Goal: Task Accomplishment & Management: Manage account settings

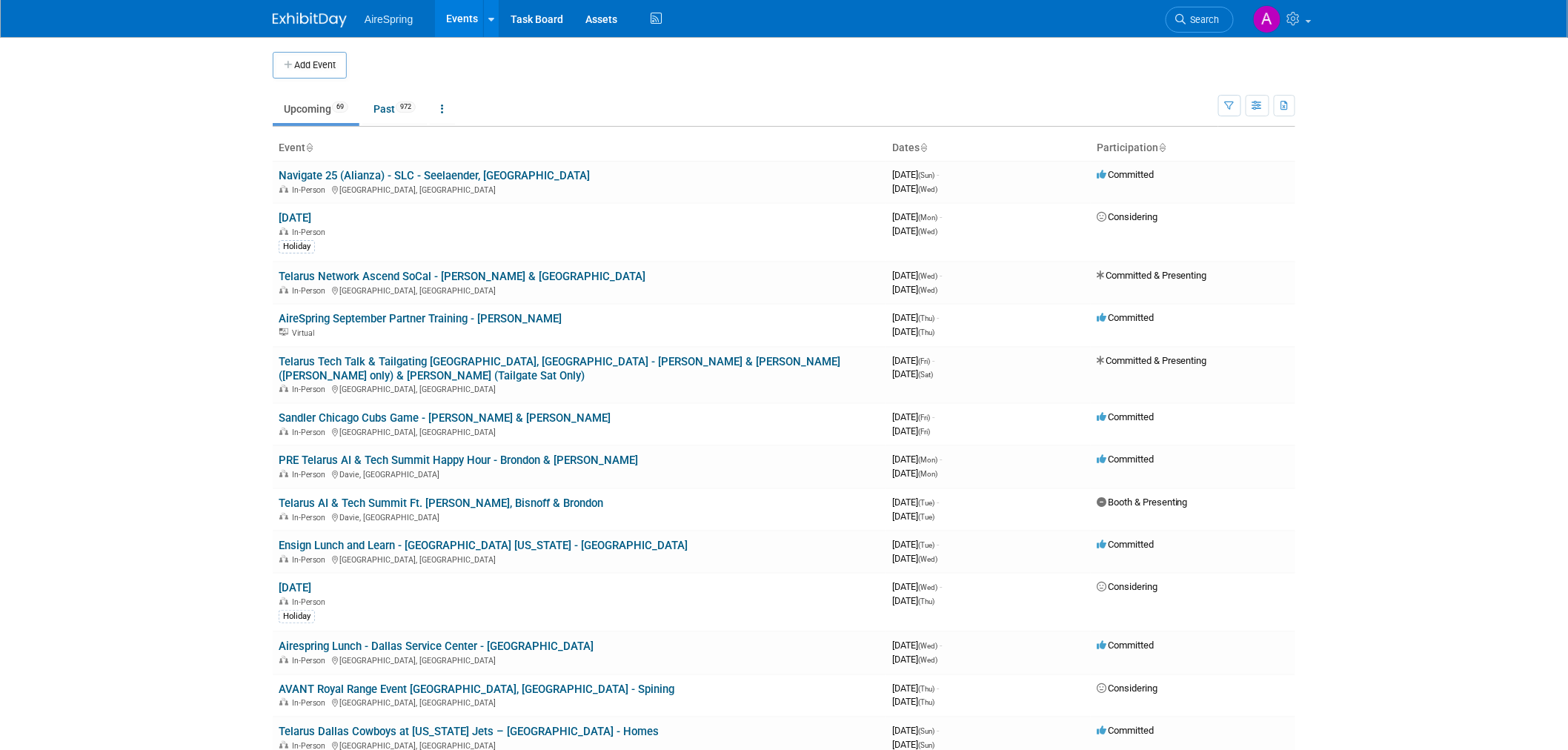
click at [169, 304] on body "AireSpring Events Add Event Bulk Upload Events Shareable Event Boards Recently …" at bounding box center [784, 375] width 1568 height 750
click at [26, 343] on body "AireSpring Events Add Event Bulk Upload Events Shareable Event Boards Recently …" at bounding box center [784, 375] width 1568 height 750
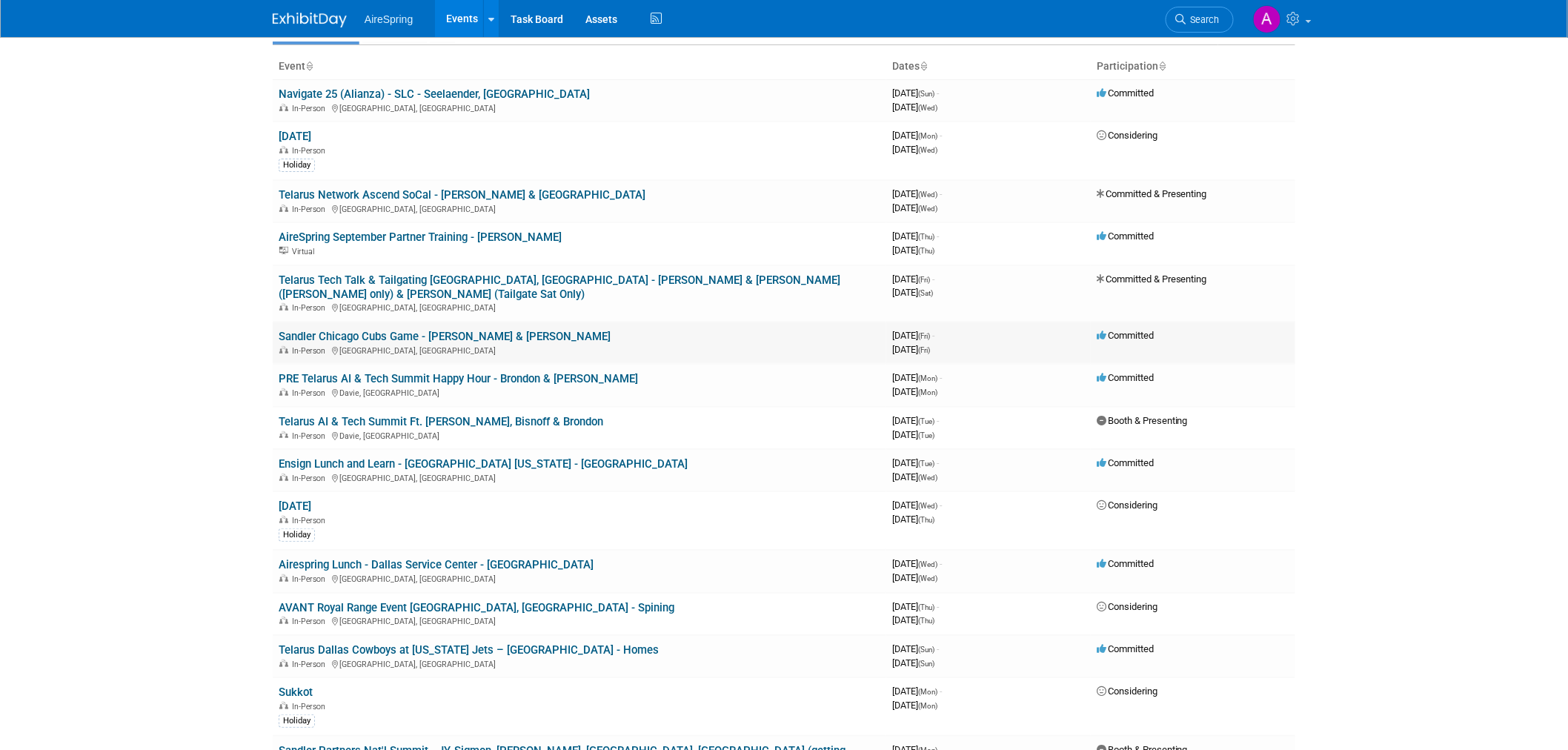
scroll to position [82, 0]
click at [185, 374] on body "AireSpring Events Add Event Bulk Upload Events Shareable Event Boards Recently …" at bounding box center [784, 293] width 1568 height 750
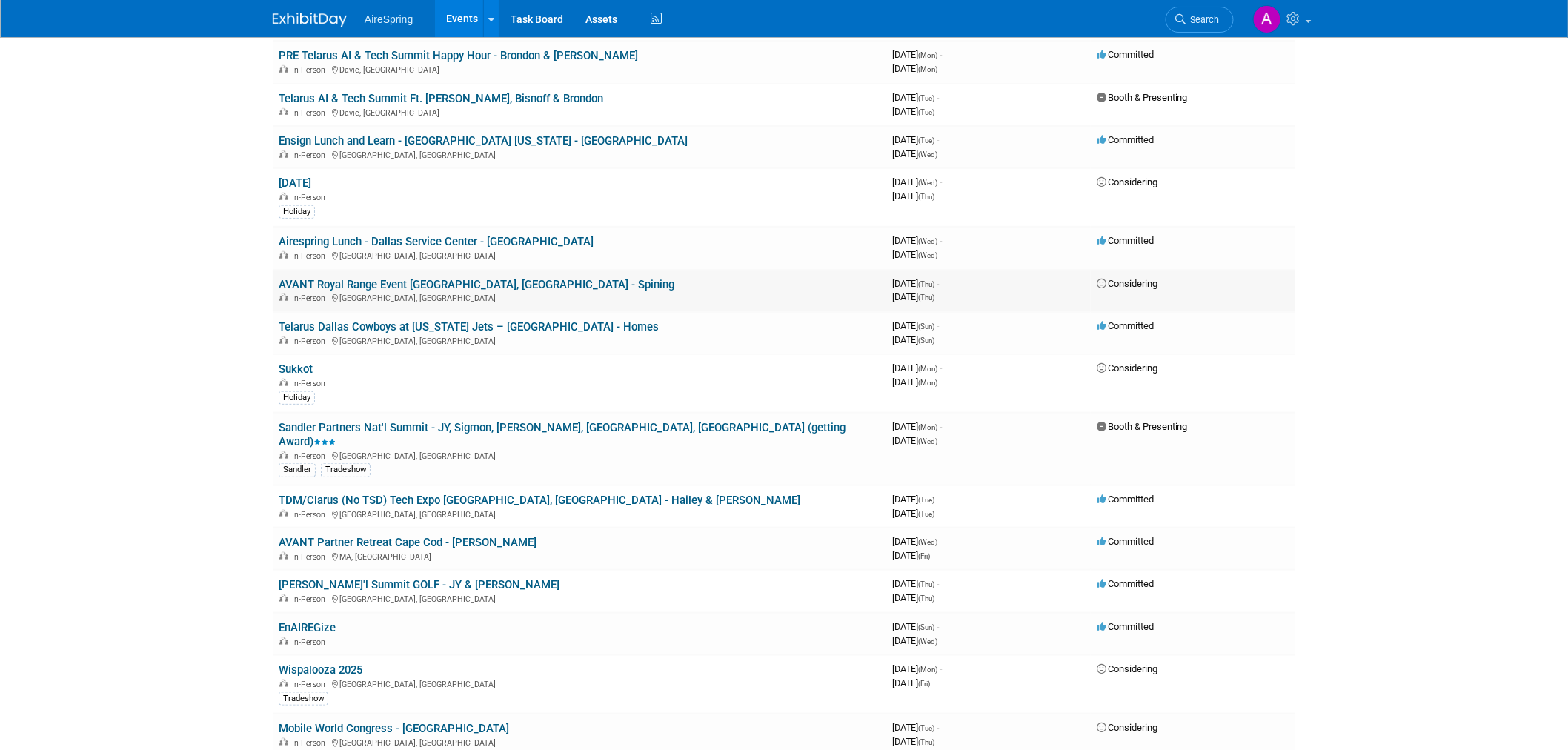
scroll to position [411, 0]
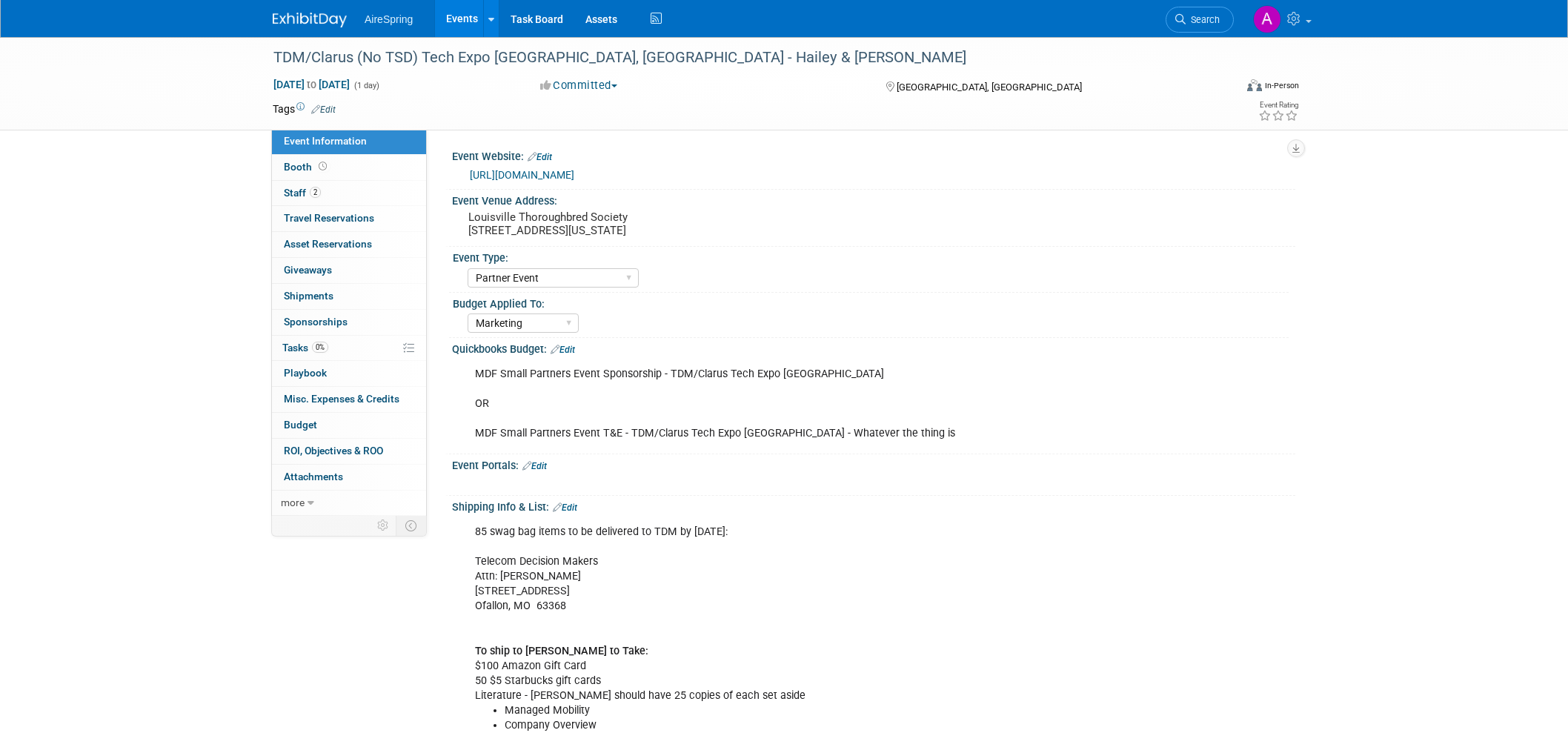
select select "Partner Event"
select select "Marketing"
click at [65, 92] on div "TDM/Clarus (No TSD) Tech Expo Louisville, KY - Hailey & O'Leary Oct 7, 2025 to …" at bounding box center [784, 84] width 1568 height 94
click at [584, 228] on pre "Louisville Thoroughbred Society 209 E Main St., Louisville, Kentucky 40202" at bounding box center [628, 224] width 319 height 27
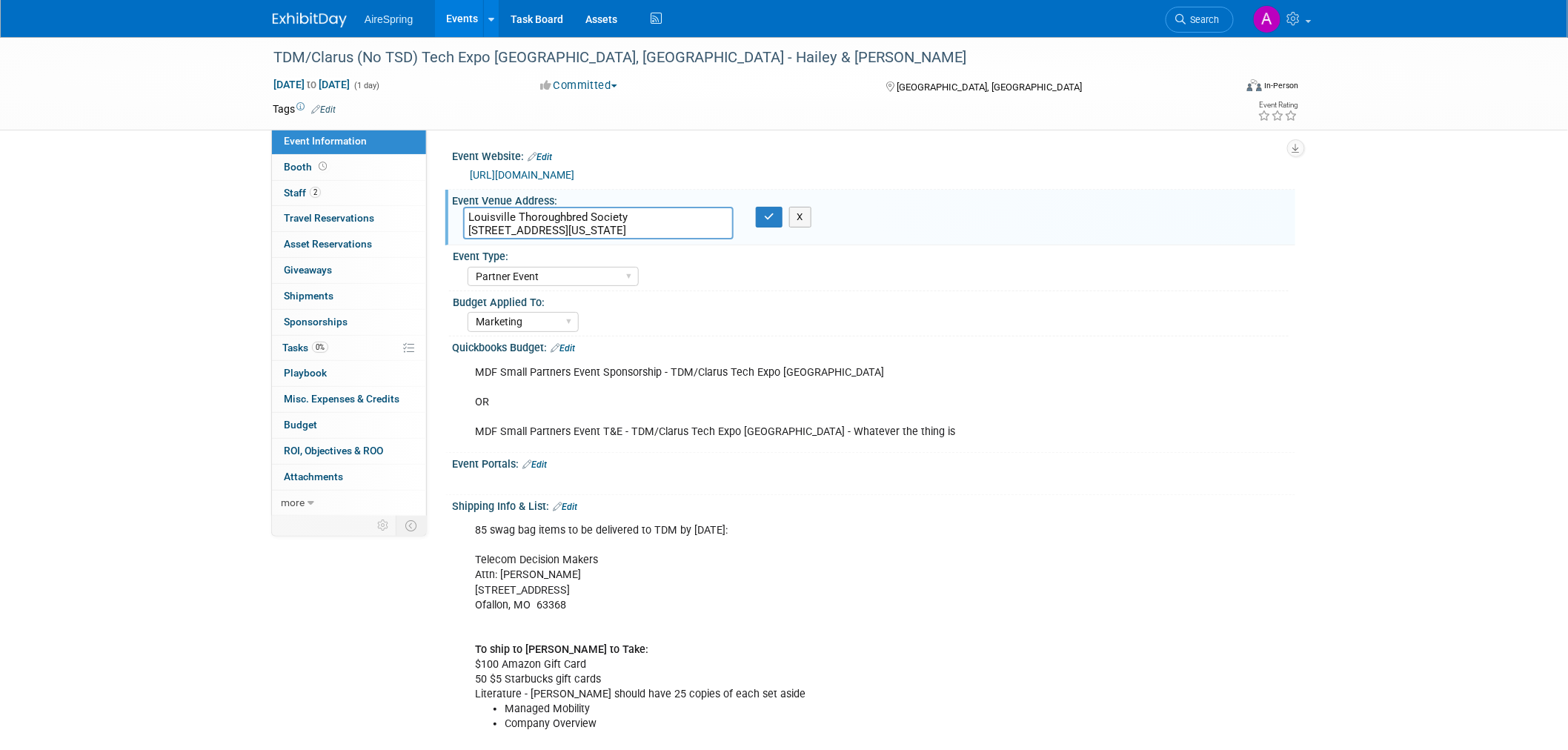
click at [584, 228] on textarea "Louisville Thoroughbred Society 209 E Main St., Louisville, Kentucky 40202" at bounding box center [599, 223] width 271 height 32
click at [1021, 554] on div "85 swag bag items to be delivered to TDM by Sept 29th: Telecom Decision Makers …" at bounding box center [798, 717] width 668 height 402
click at [1009, 554] on div "85 swag bag items to be delivered to TDM by Sept 29th: Telecom Decision Makers …" at bounding box center [798, 717] width 668 height 402
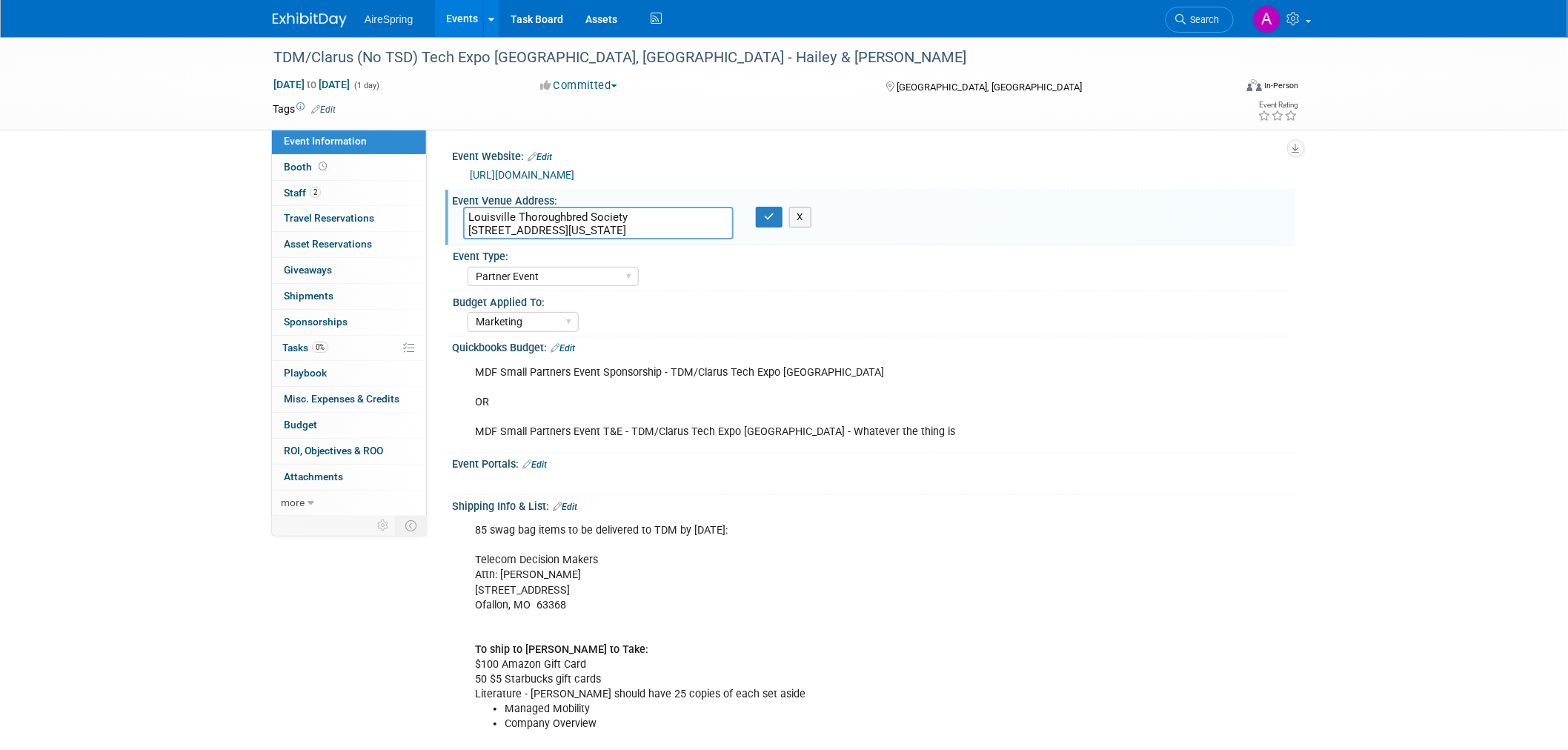
click at [1107, 470] on div "X" at bounding box center [872, 474] width 825 height 8
click at [530, 233] on textarea "Louisville Thoroughbred Society 209 E Main St., Louisville, Kentucky 40202" at bounding box center [599, 223] width 271 height 32
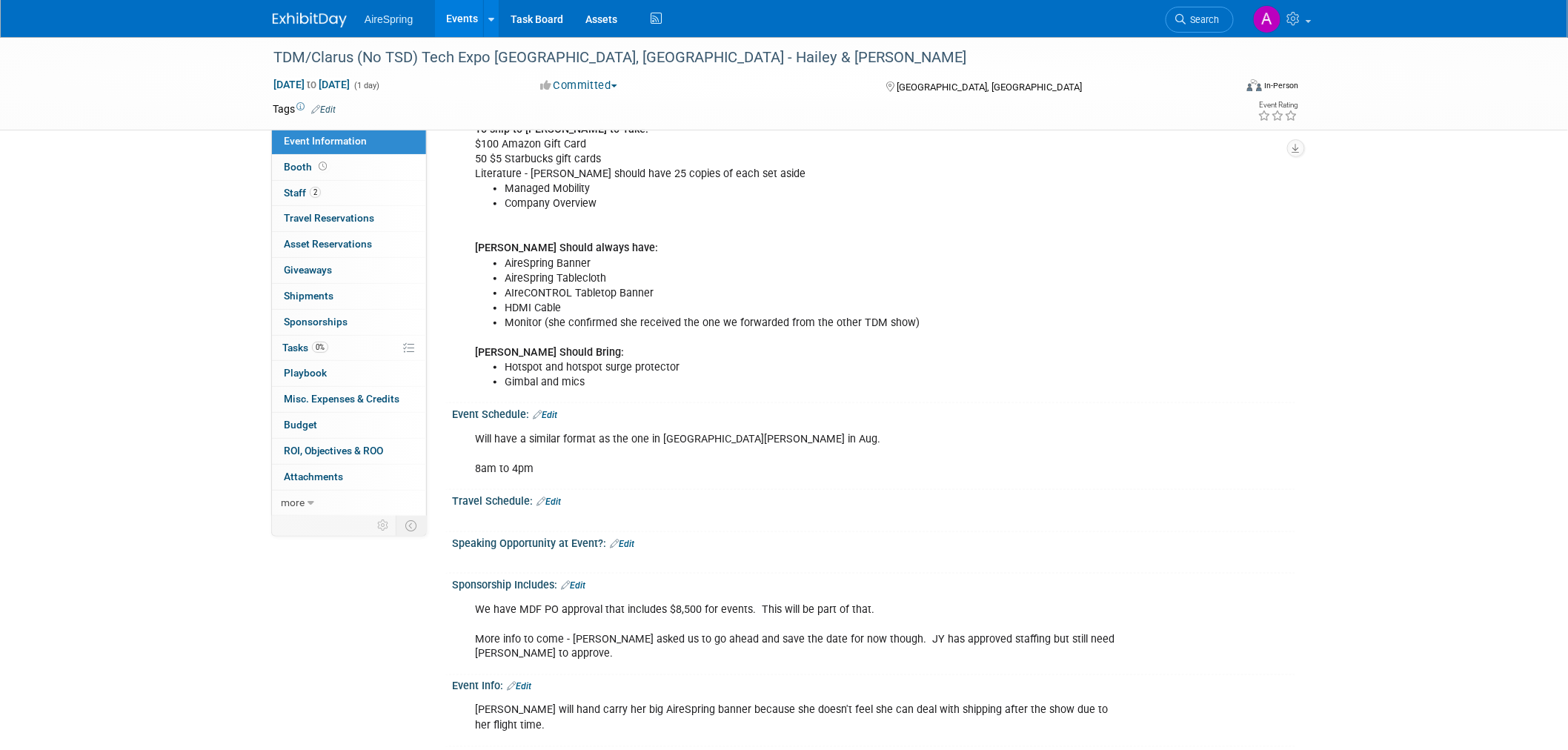
scroll to position [576, 0]
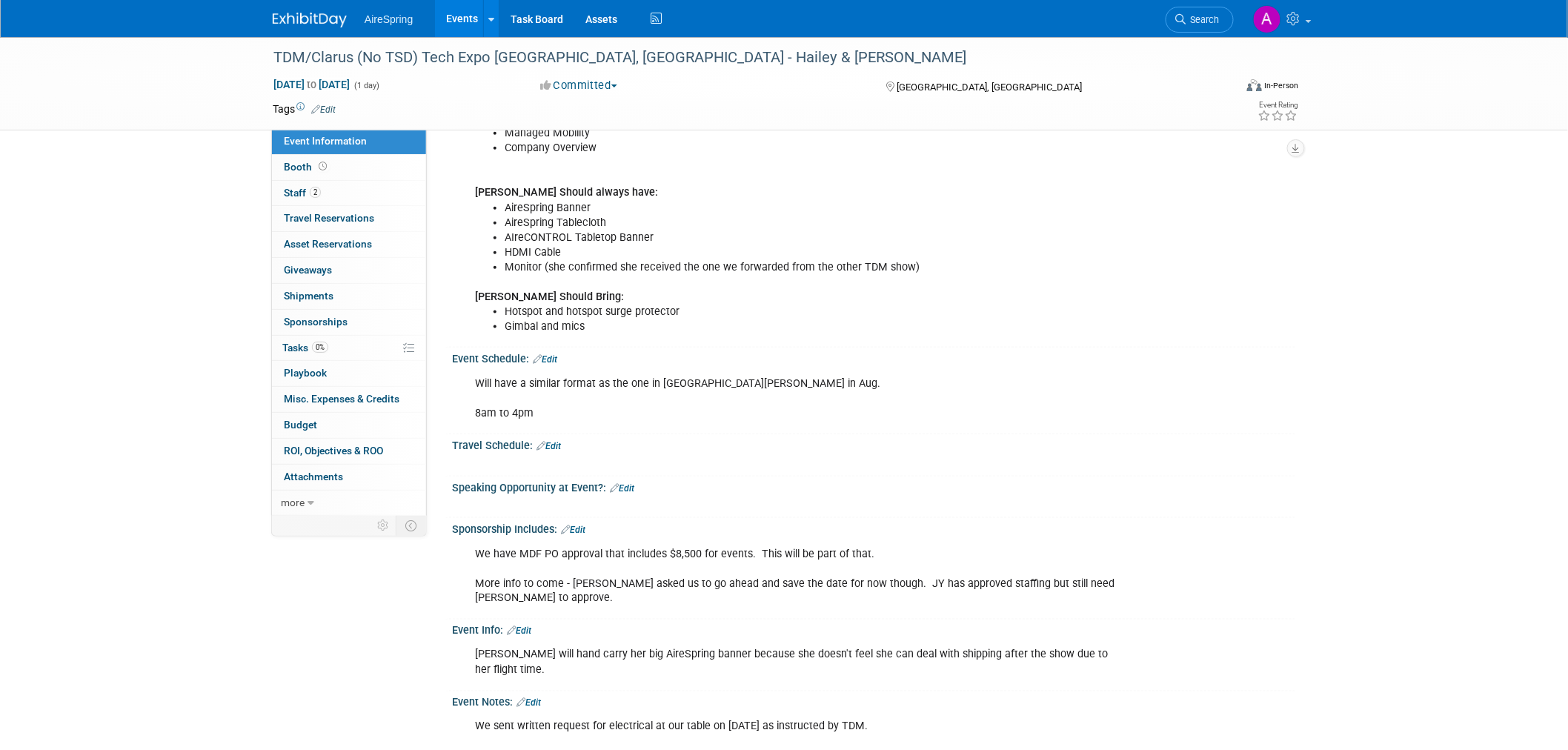
click at [946, 399] on div "Will have a similar format as the one in St. Louis in Aug. 8am to 4pm" at bounding box center [798, 399] width 668 height 59
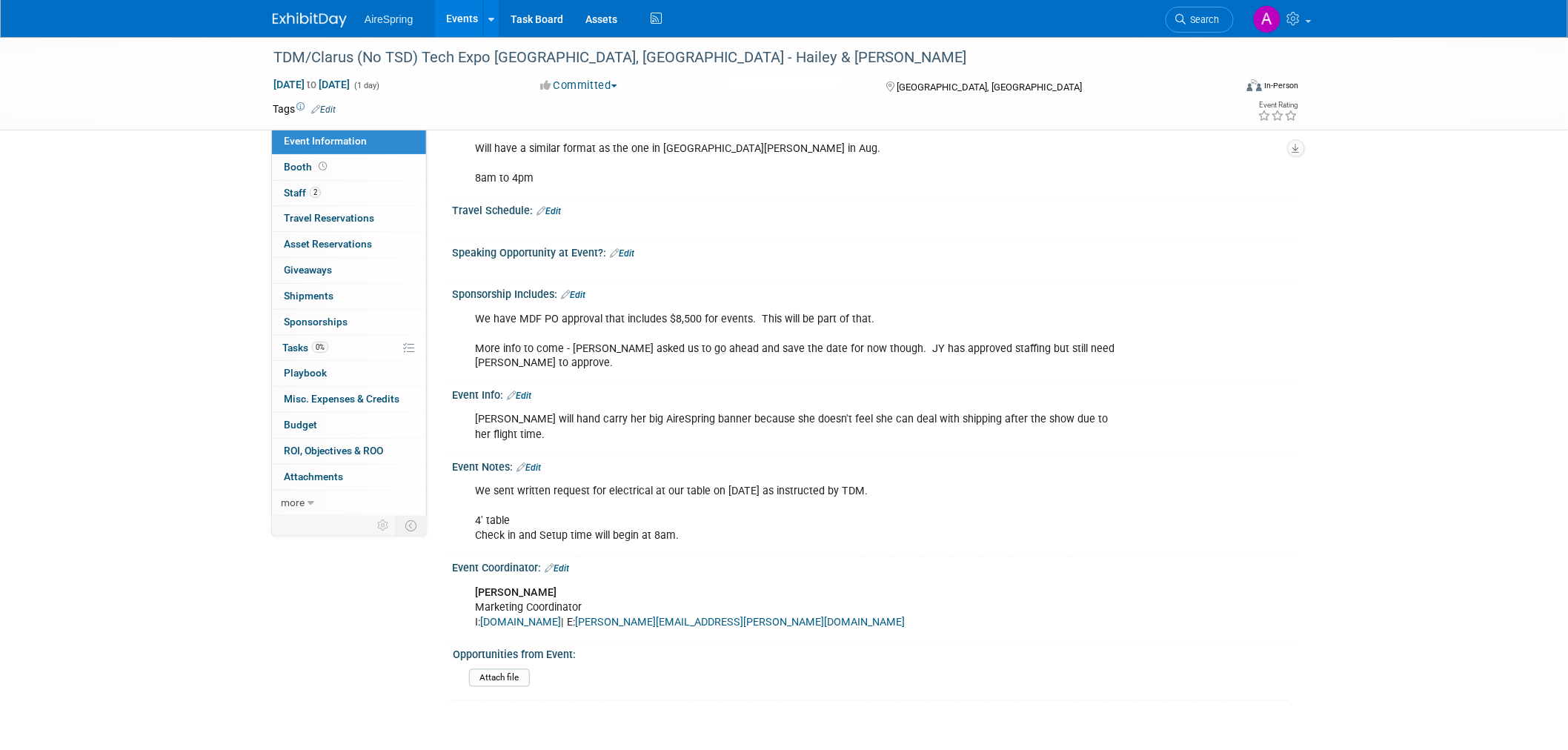
scroll to position [823, 0]
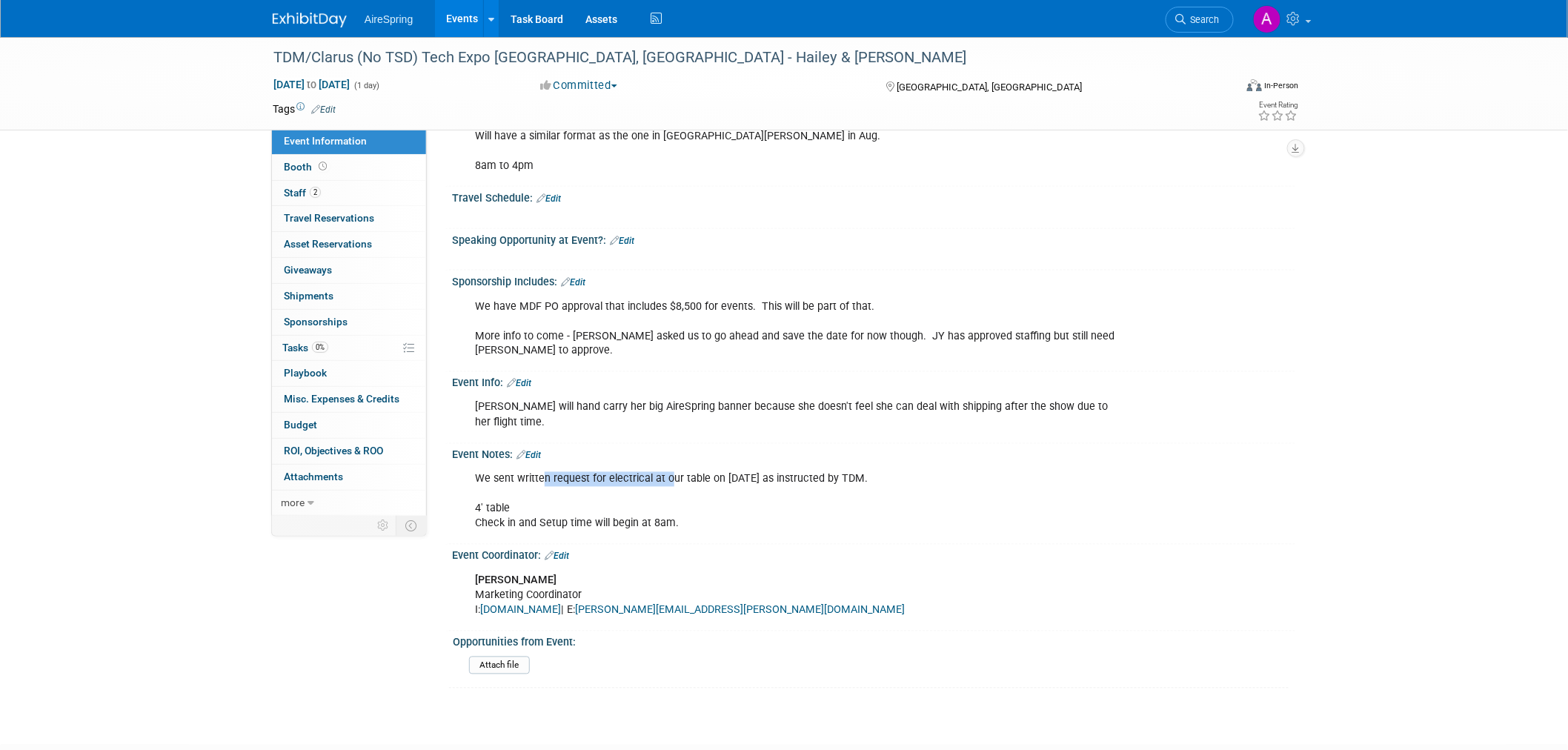
drag, startPoint x: 544, startPoint y: 461, endPoint x: 671, endPoint y: 462, distance: 127.0
click at [671, 465] on div "We sent written request for electrical at our table on 9.15.25 as instructed by…" at bounding box center [798, 502] width 668 height 74
click at [839, 465] on div "We sent written request for electrical at our table on 9.15.25 as instructed by…" at bounding box center [798, 502] width 668 height 74
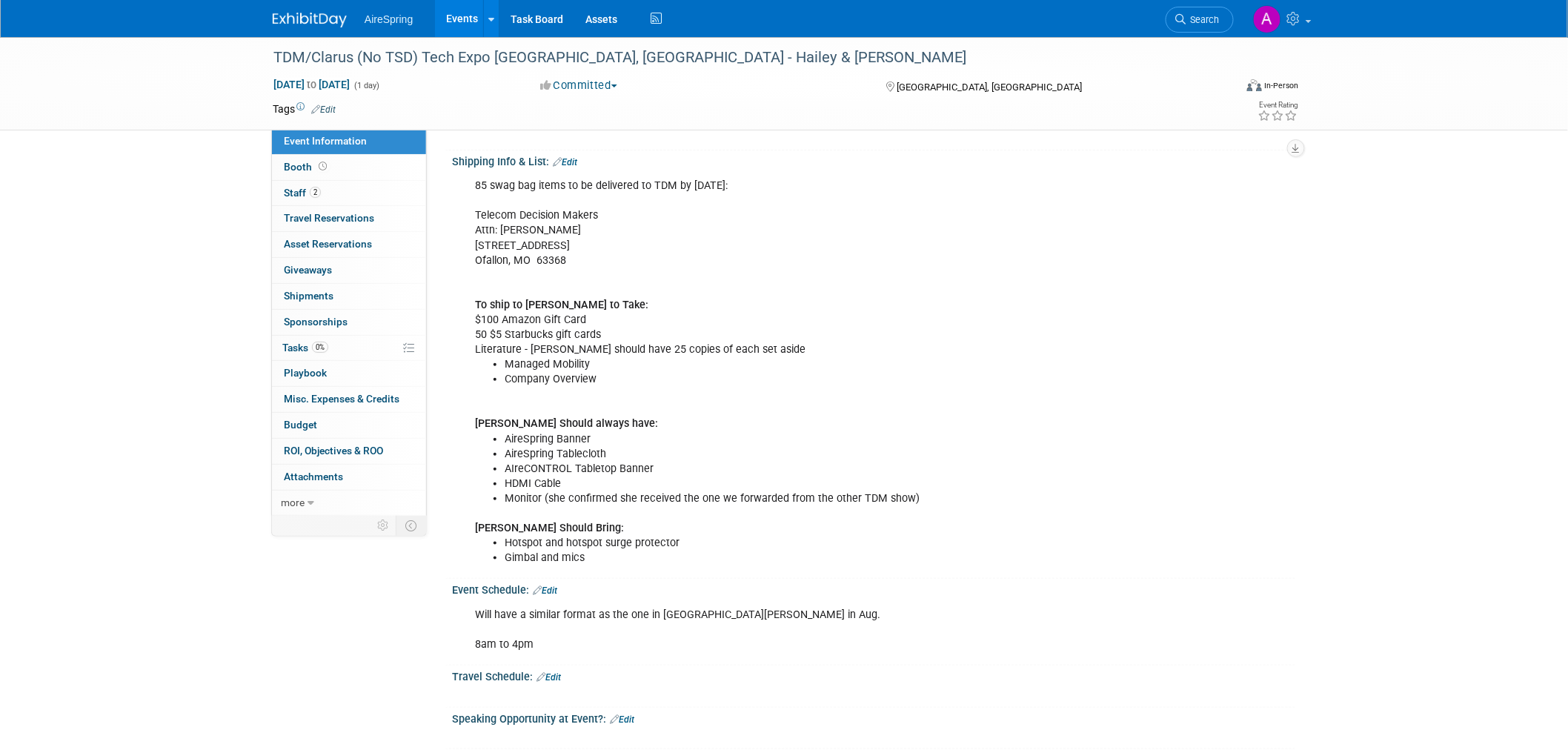
scroll to position [494, 0]
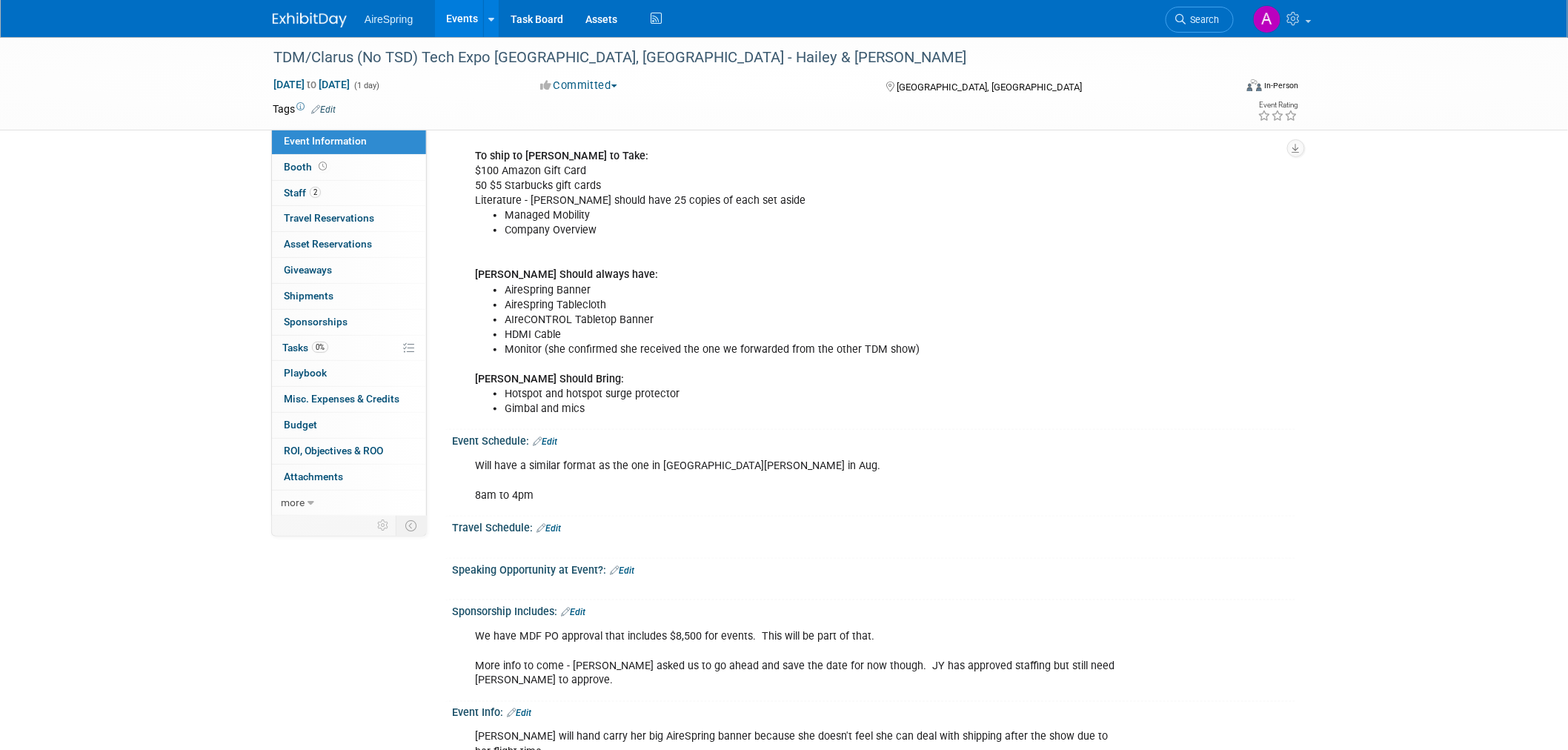
click at [152, 290] on div "TDM/Clarus (No TSD) Tech Expo Louisville, KY - Hailey & O'Leary Oct 7, 2025 to …" at bounding box center [784, 296] width 1568 height 1506
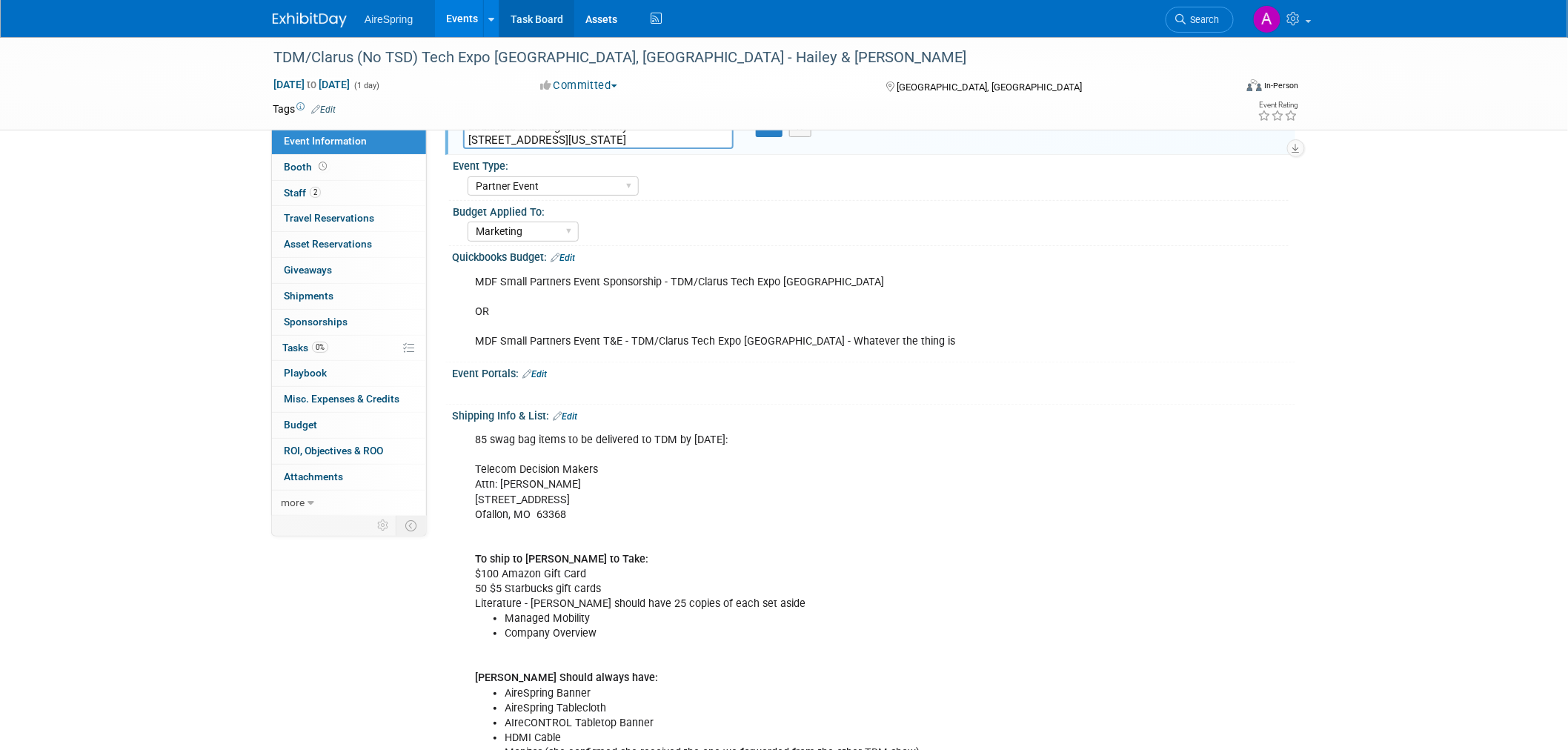
scroll to position [0, 0]
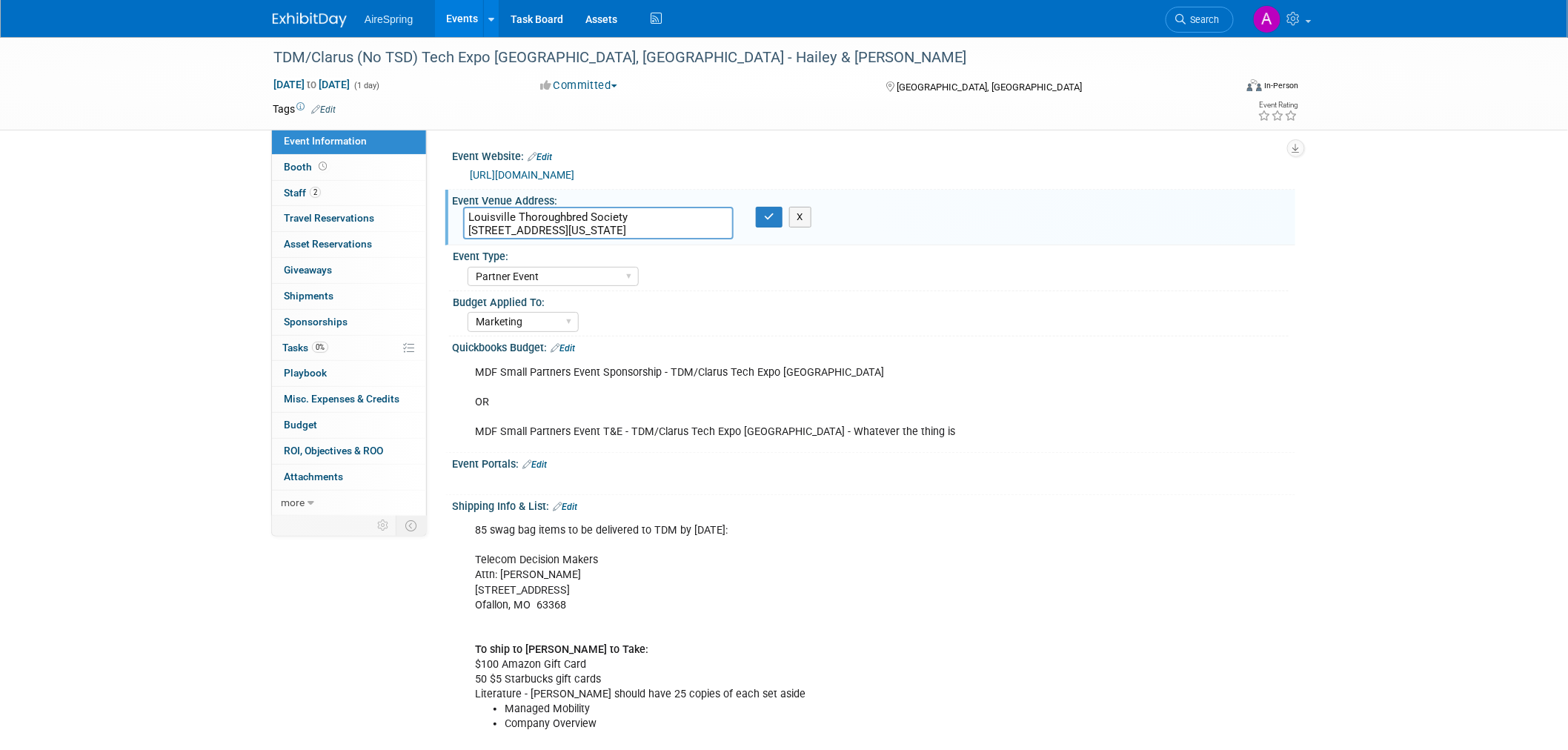
click at [521, 219] on textarea "Louisville Thoroughbred Society 209 E Main St., Louisville, Kentucky 40202" at bounding box center [599, 223] width 271 height 32
drag, startPoint x: 679, startPoint y: 231, endPoint x: 461, endPoint y: 209, distance: 219.1
click at [461, 209] on div "Louisville Thoroughbred Society 209 E Main St., Louisville, Kentucky 40202" at bounding box center [598, 223] width 293 height 32
click at [1159, 470] on div "X" at bounding box center [872, 474] width 825 height 8
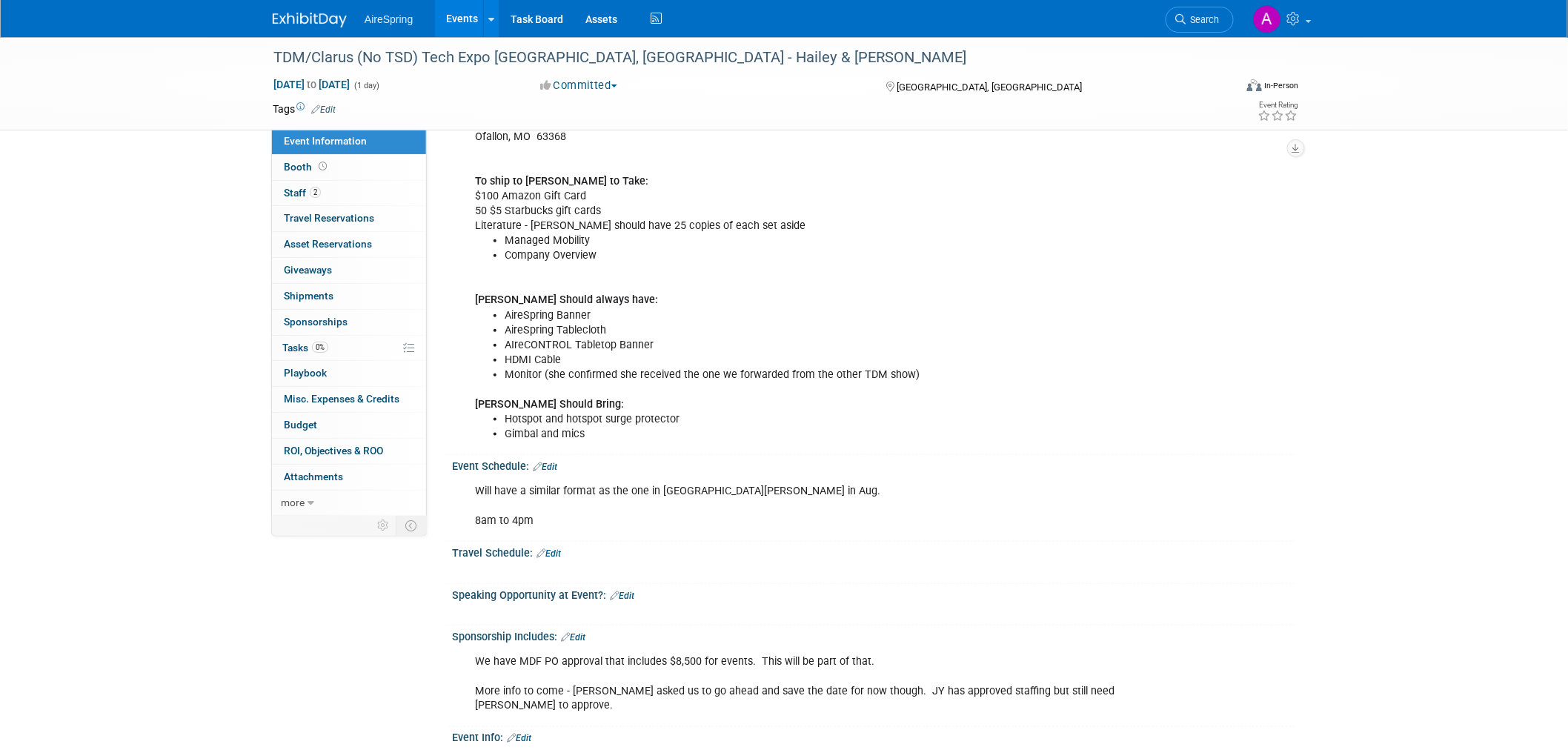
scroll to position [494, 0]
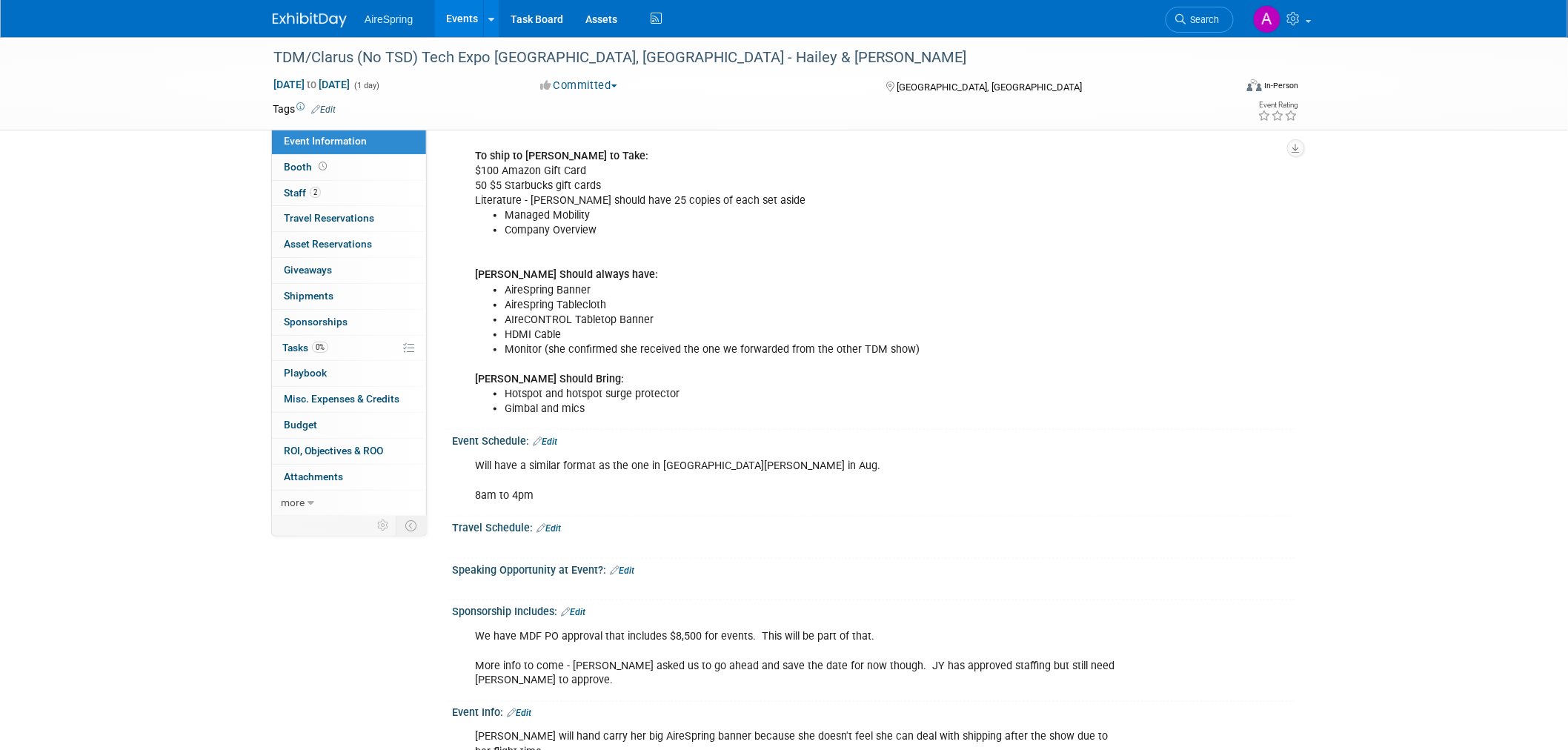
click at [879, 470] on div "Will have a similar format as the one in St. Louis in Aug. 8am to 4pm" at bounding box center [798, 481] width 668 height 59
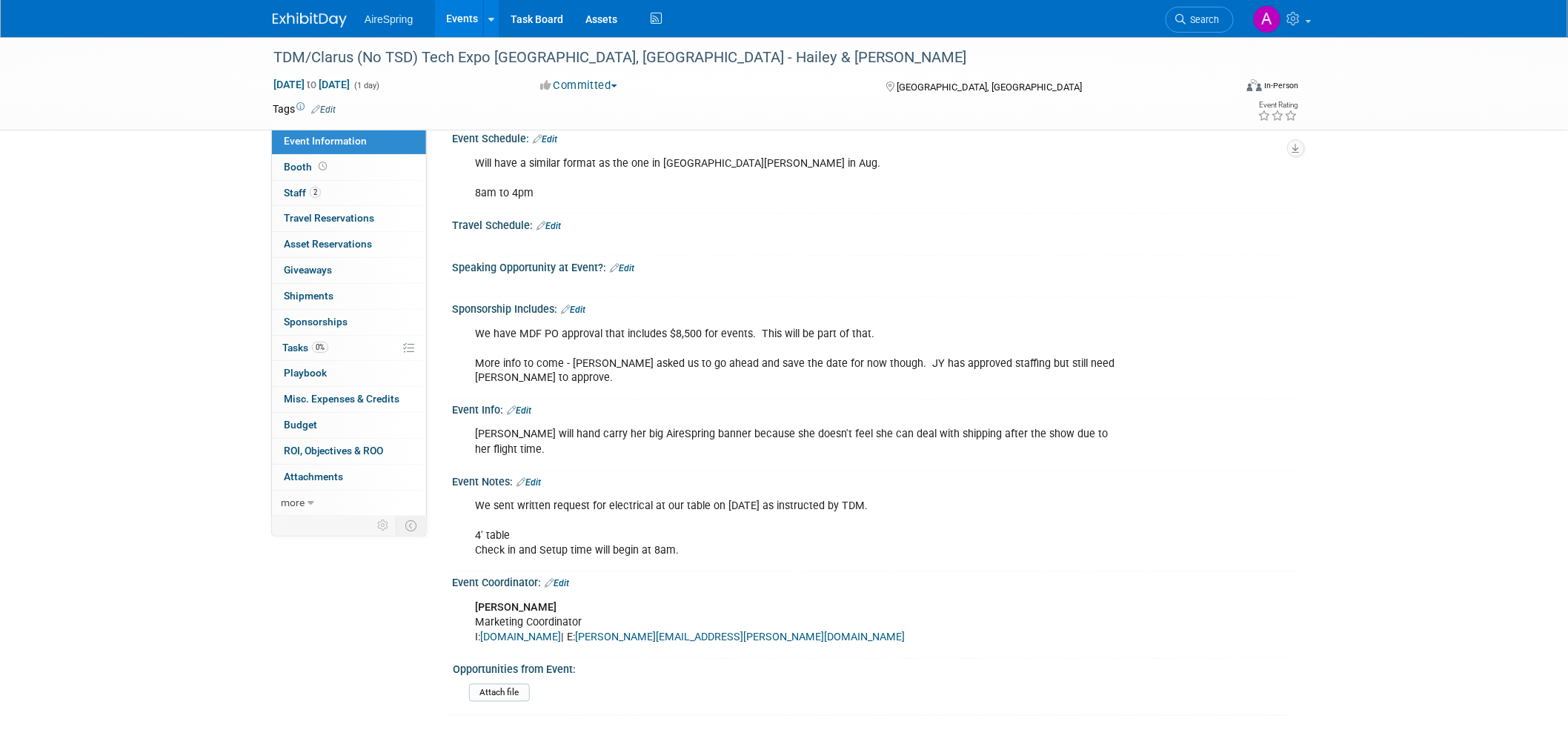
scroll to position [823, 0]
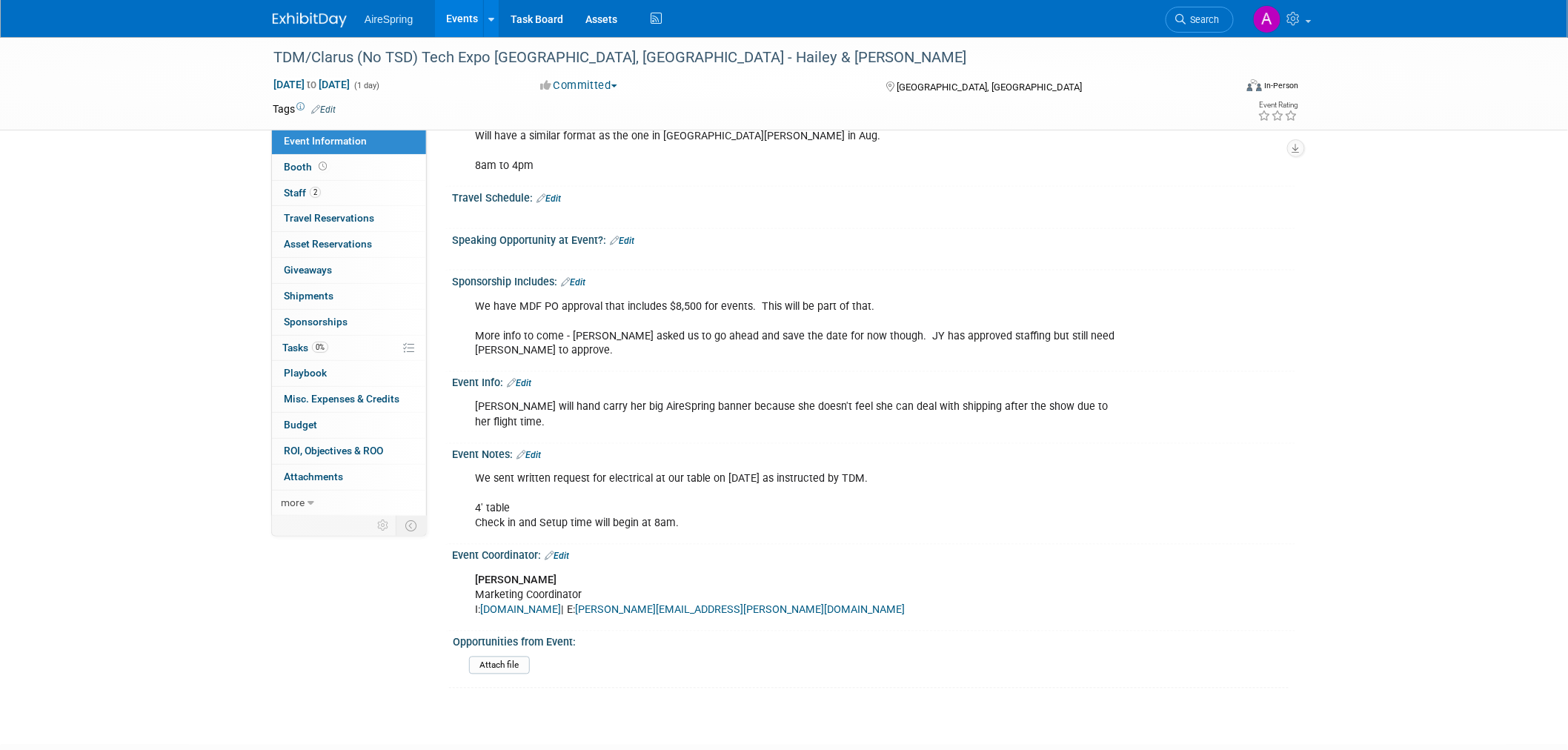
click at [1000, 596] on div "Jennifer Kennedy Marketing Coordinator I: www.tdm.cc | E: jennifer.kennedy@tdm.…" at bounding box center [798, 596] width 668 height 59
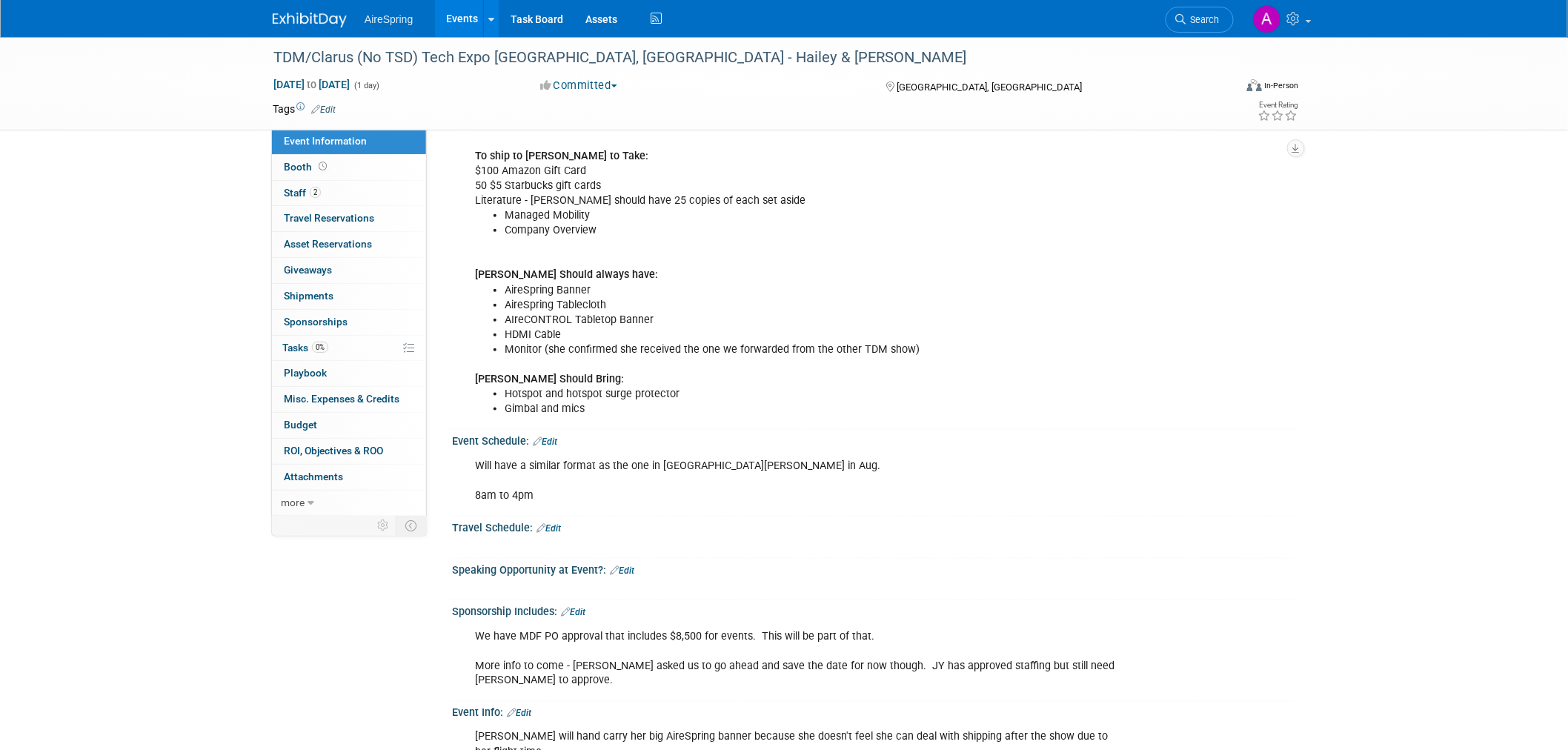
click at [1079, 236] on div "85 swag bag items to be delivered to TDM by Sept 29th: Telecom Decision Makers …" at bounding box center [798, 222] width 668 height 402
click at [188, 147] on div "TDM/Clarus (No TSD) Tech Expo Louisville, KY - Hailey & O'Leary Oct 7, 2025 to …" at bounding box center [784, 296] width 1568 height 1506
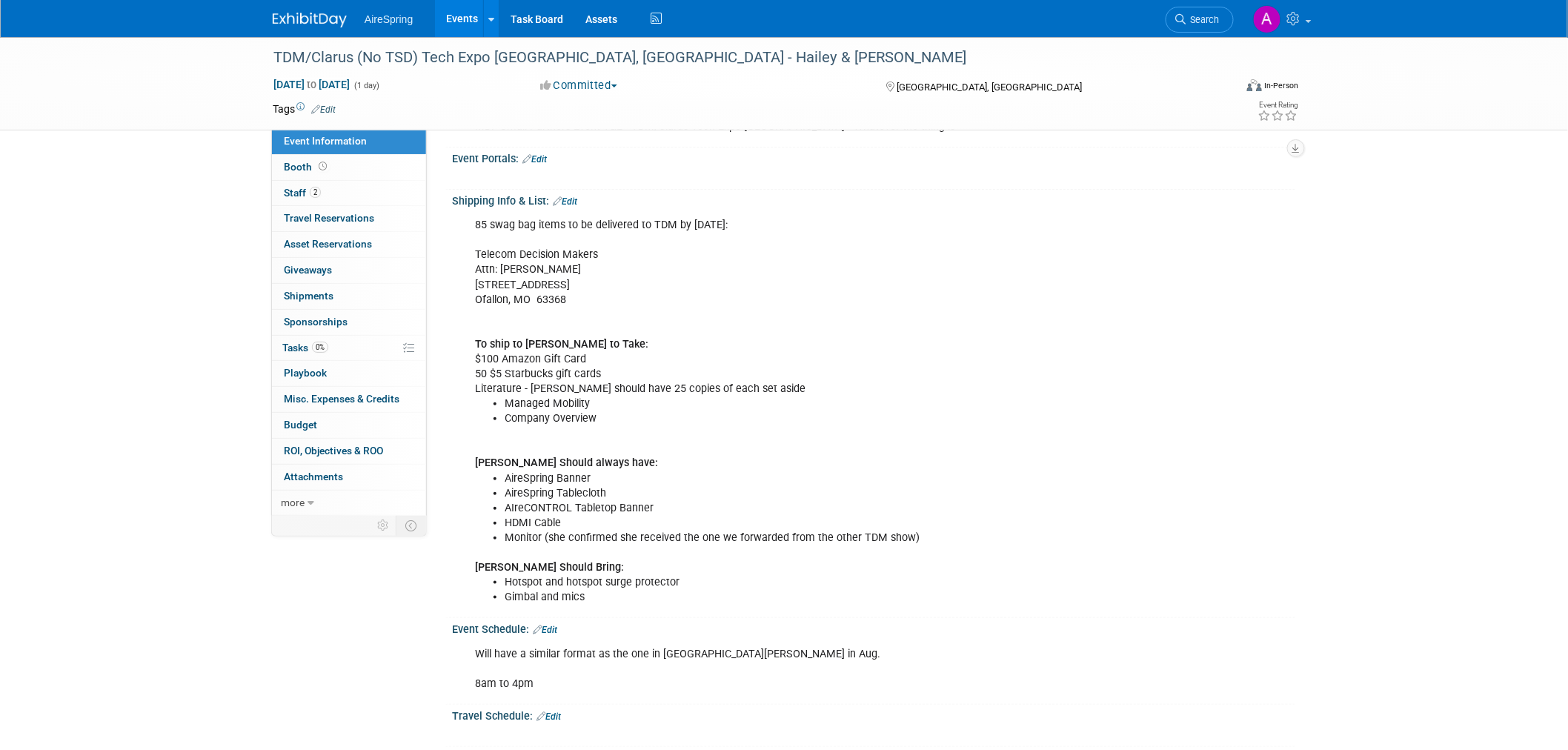
scroll to position [0, 0]
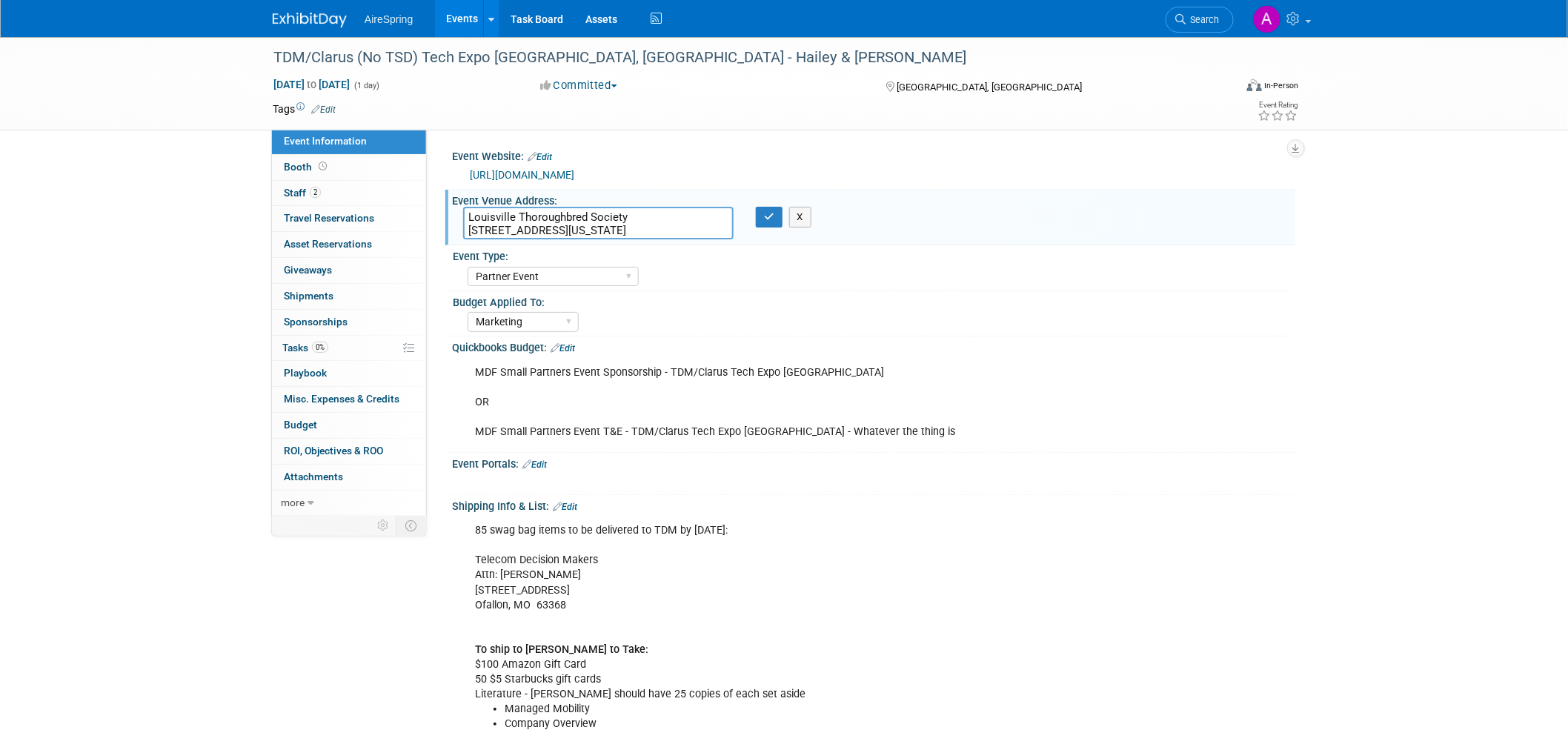
click at [984, 285] on div "AireSpring Event AireSpring Internal Partner Event Training Tradeshow - Exhibit…" at bounding box center [877, 275] width 821 height 24
click at [281, 52] on div "TDM/Clarus (No TSD) Tech Expo [GEOGRAPHIC_DATA], [GEOGRAPHIC_DATA] - Hailey & […" at bounding box center [739, 58] width 943 height 27
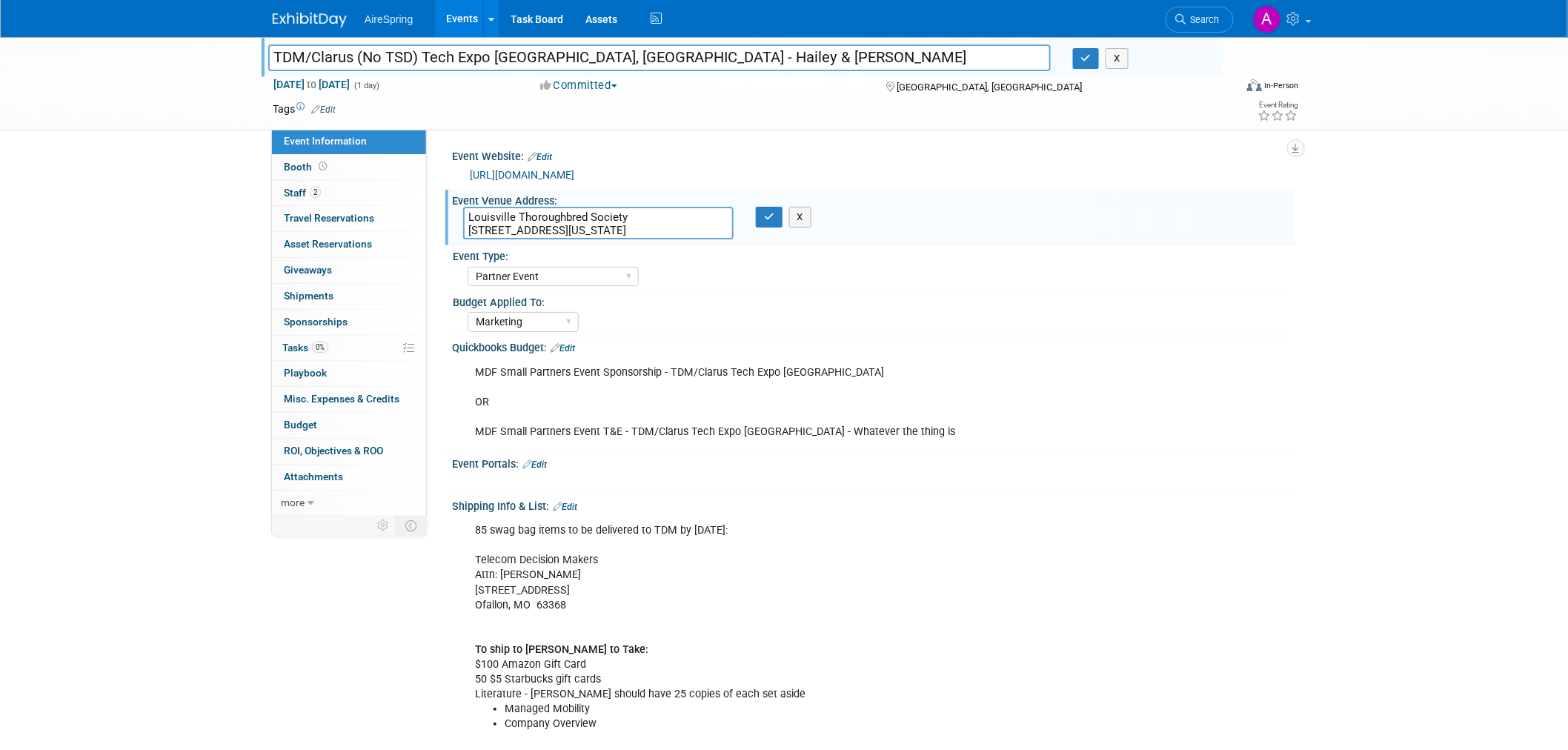
drag, startPoint x: 273, startPoint y: 53, endPoint x: 717, endPoint y: 53, distance: 444.0
click at [717, 53] on input "TDM/Clarus (No TSD) Tech Expo [GEOGRAPHIC_DATA], [GEOGRAPHIC_DATA] - Hailey & […" at bounding box center [659, 57] width 783 height 26
click at [552, 231] on textarea "Louisville Thoroughbred Society 209 E Main St., Louisville, Kentucky 40202" at bounding box center [599, 223] width 271 height 32
drag, startPoint x: 688, startPoint y: 224, endPoint x: 461, endPoint y: 208, distance: 227.6
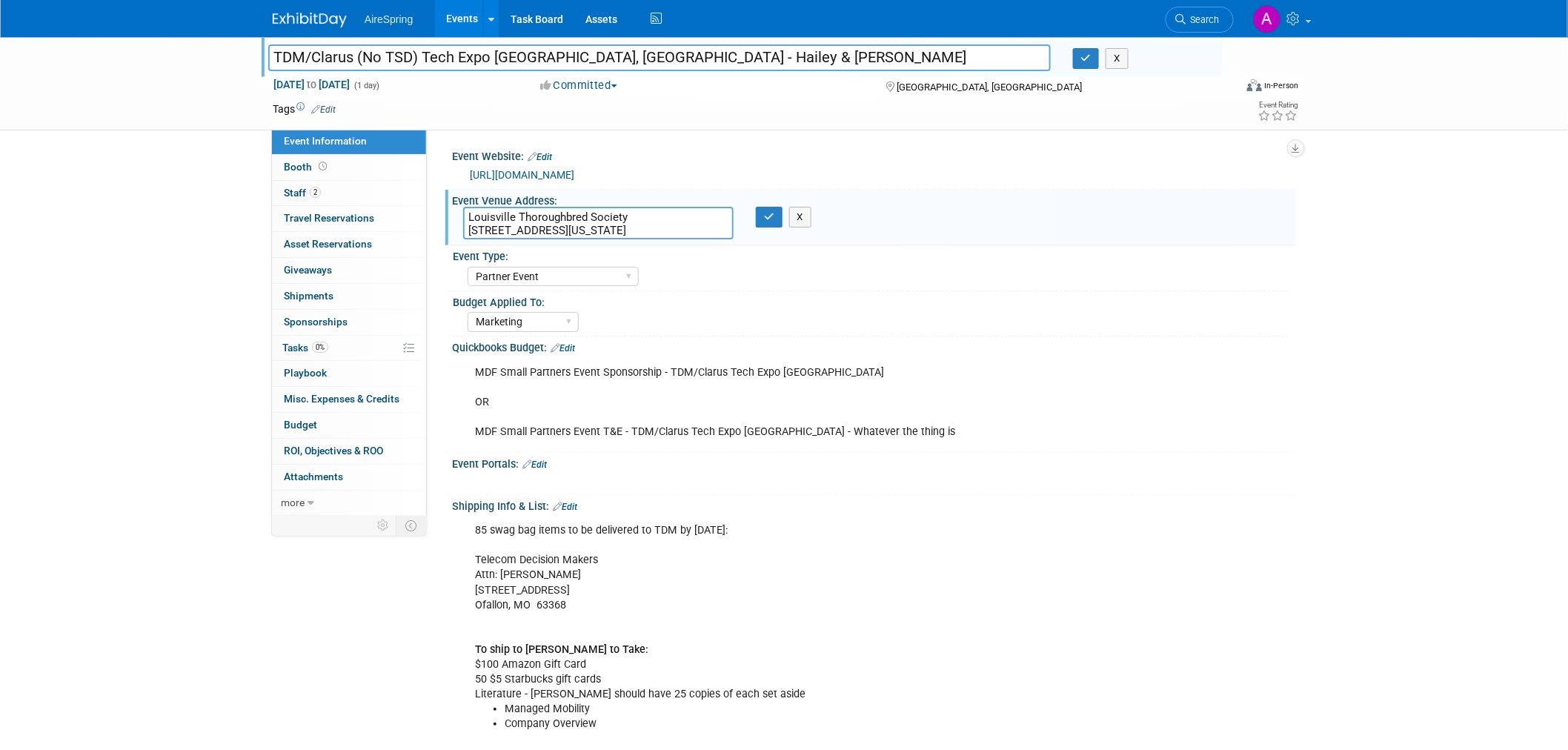
click at [461, 208] on div "Louisville Thoroughbred Society 209 E Main St., Louisville, Kentucky 40202" at bounding box center [598, 223] width 293 height 32
click at [986, 268] on div "AireSpring Event AireSpring Internal Partner Event Training Tradeshow - Exhibit…" at bounding box center [877, 275] width 821 height 24
drag, startPoint x: 672, startPoint y: 231, endPoint x: 454, endPoint y: 216, distance: 218.5
click at [454, 216] on div "Louisville Thoroughbred Society 209 E Main St., Louisville, Kentucky 40202" at bounding box center [598, 223] width 293 height 32
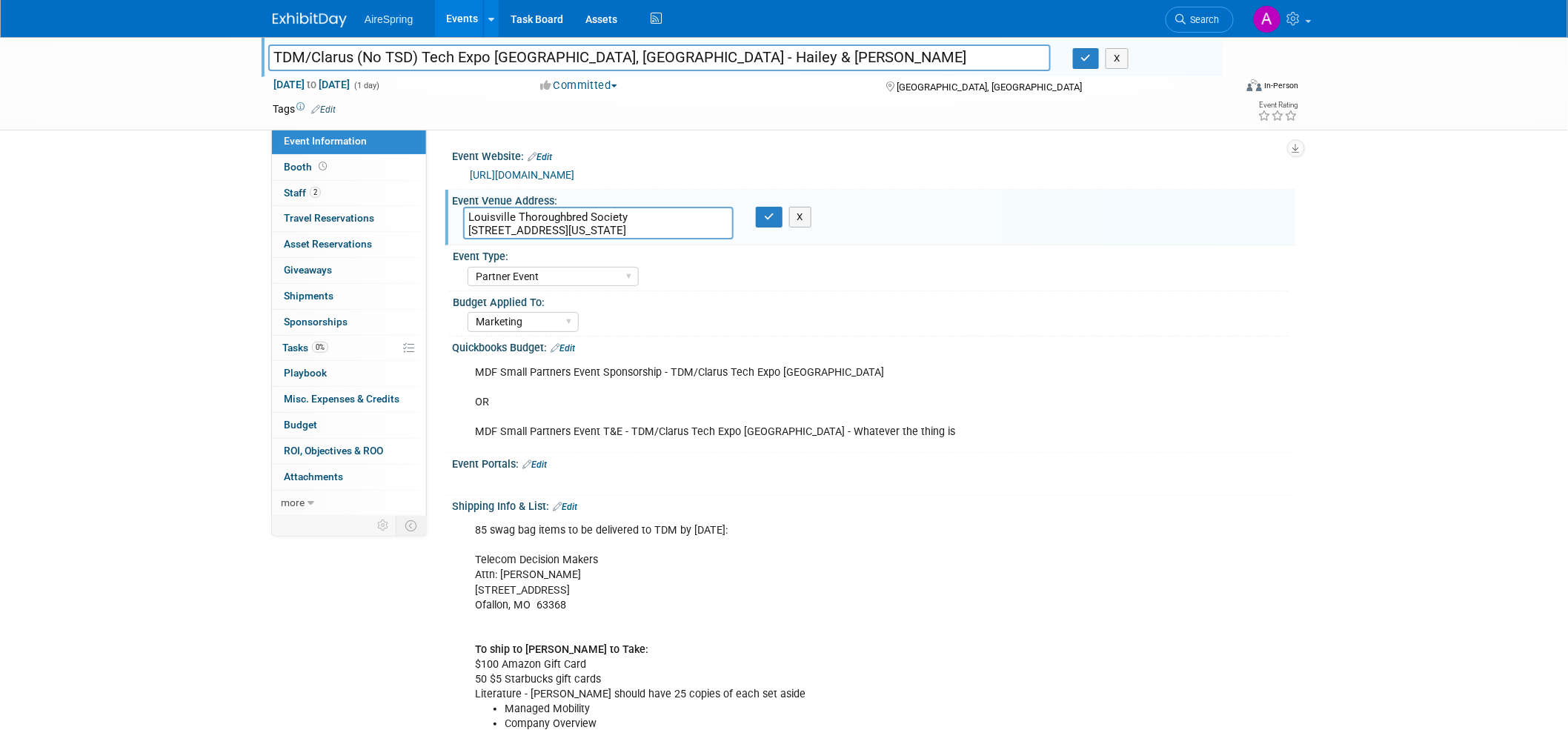
drag, startPoint x: 276, startPoint y: 54, endPoint x: 353, endPoint y: 57, distance: 77.1
click at [353, 57] on input "TDM/Clarus (No TSD) Tech Expo [GEOGRAPHIC_DATA], [GEOGRAPHIC_DATA] - Hailey & […" at bounding box center [659, 57] width 783 height 26
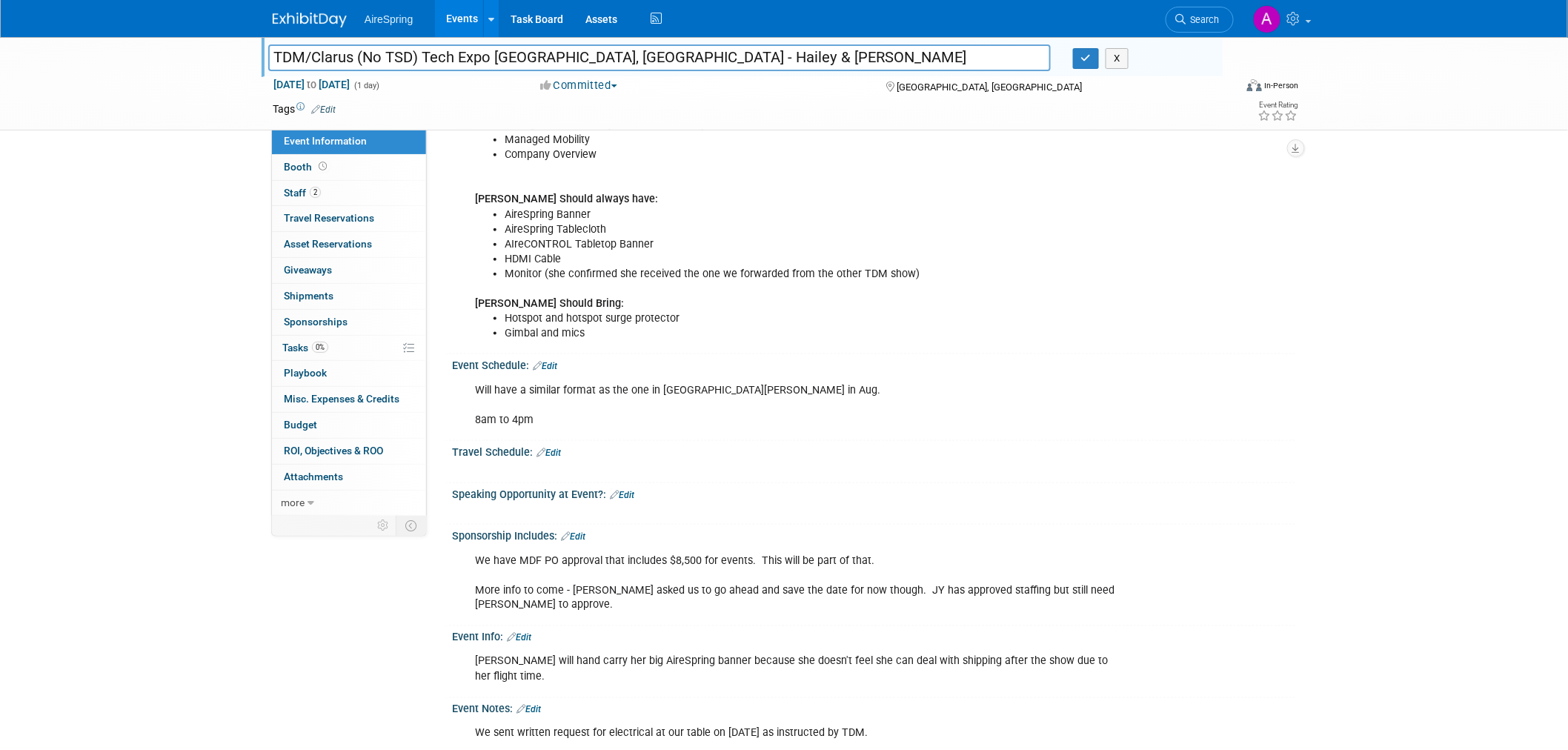
scroll to position [488, 0]
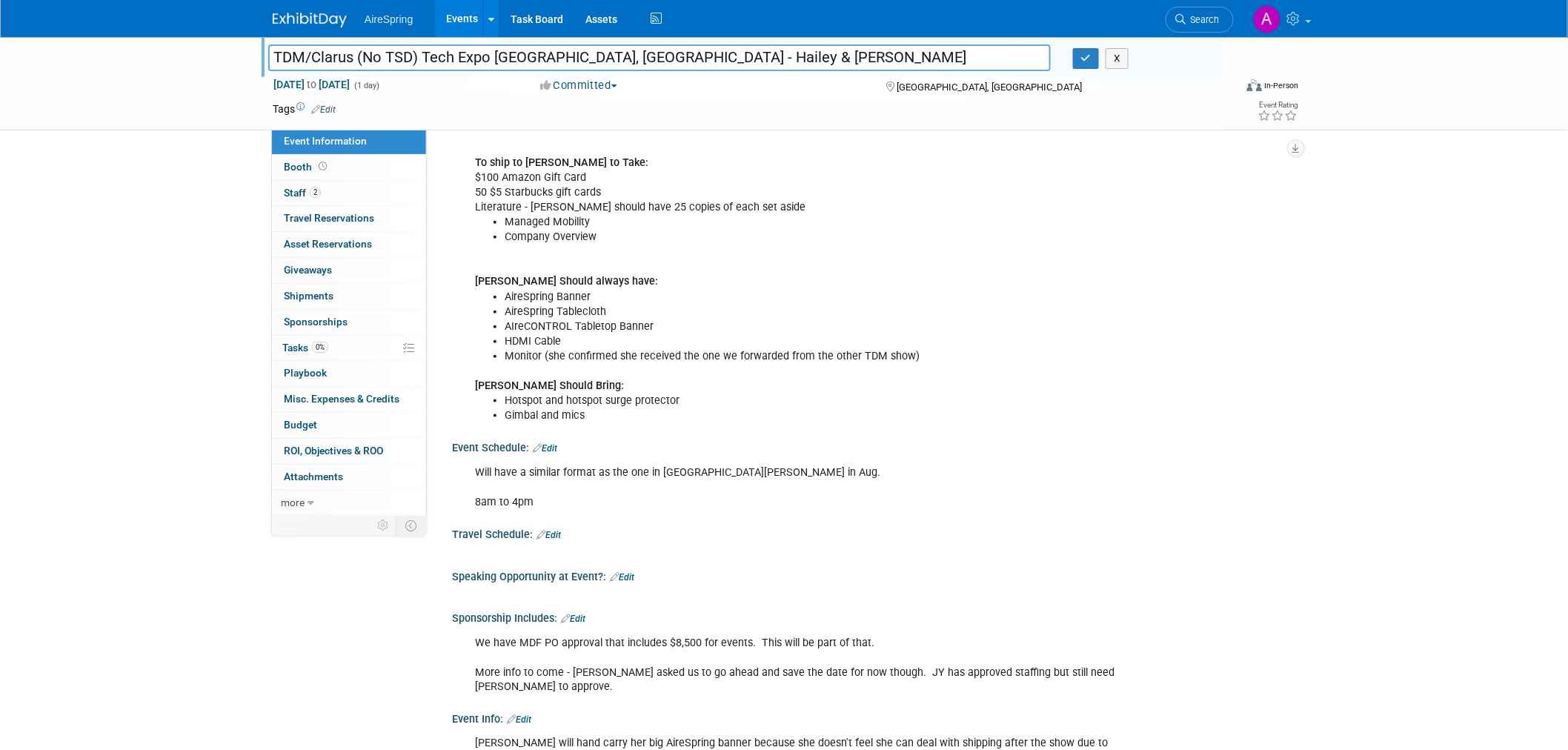
click at [1423, 314] on div "TDM/Clarus (No TSD) Tech Expo Louisville, KY - Hailey & O'Leary TDM/Clarus (No …" at bounding box center [784, 302] width 1568 height 1506
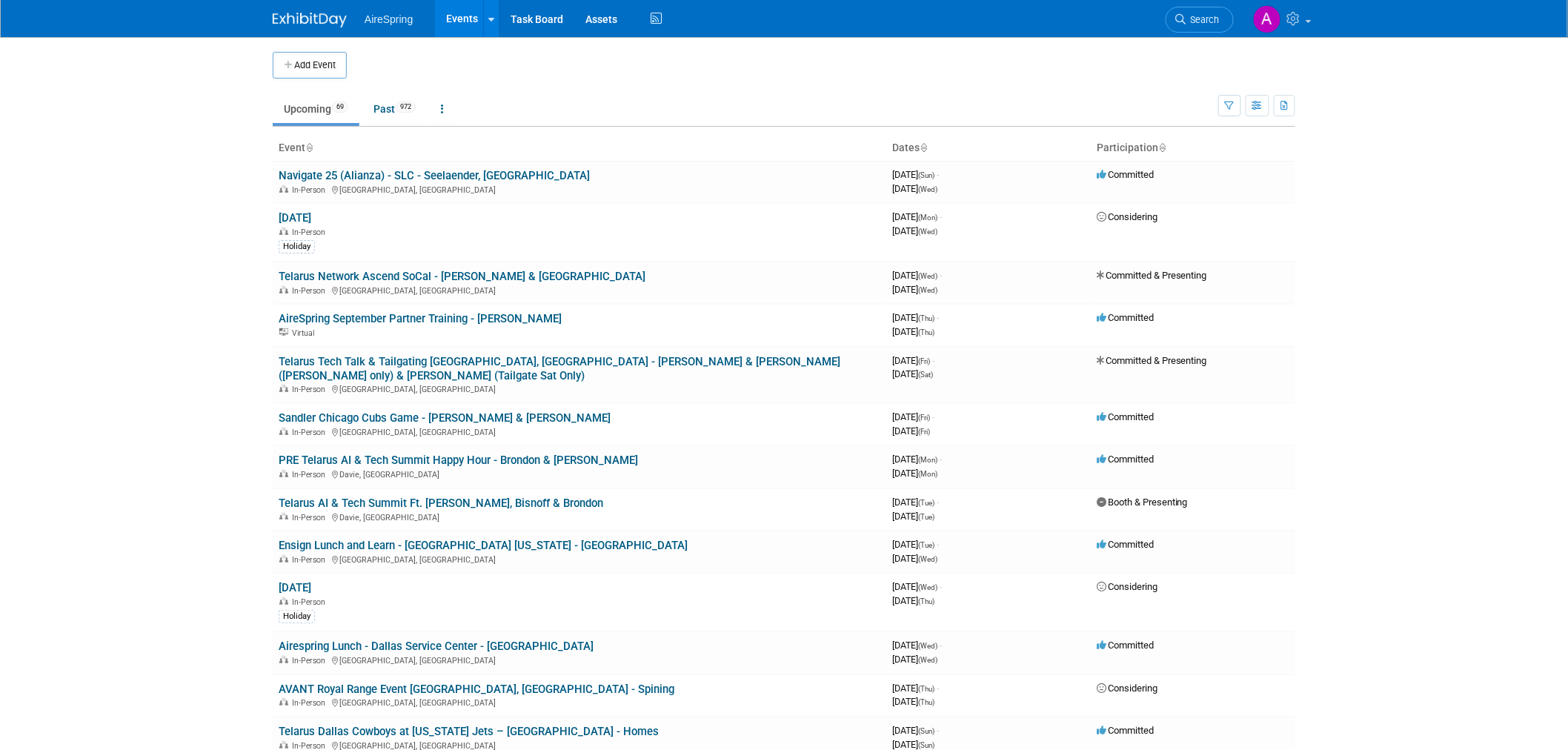
click at [215, 334] on body "AireSpring Events Add Event Bulk Upload Events Shareable Event Boards Recently …" at bounding box center [784, 375] width 1568 height 750
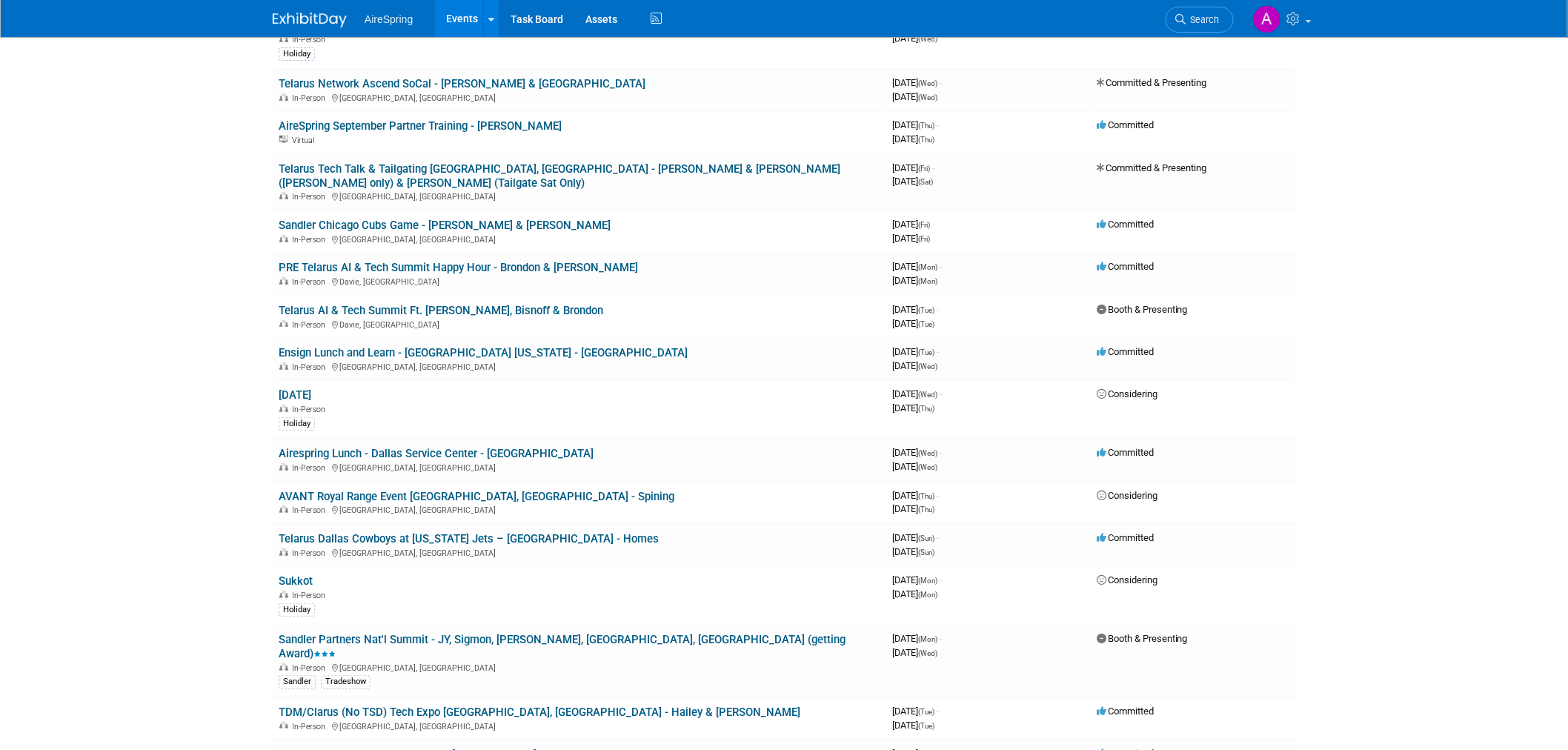
scroll to position [247, 0]
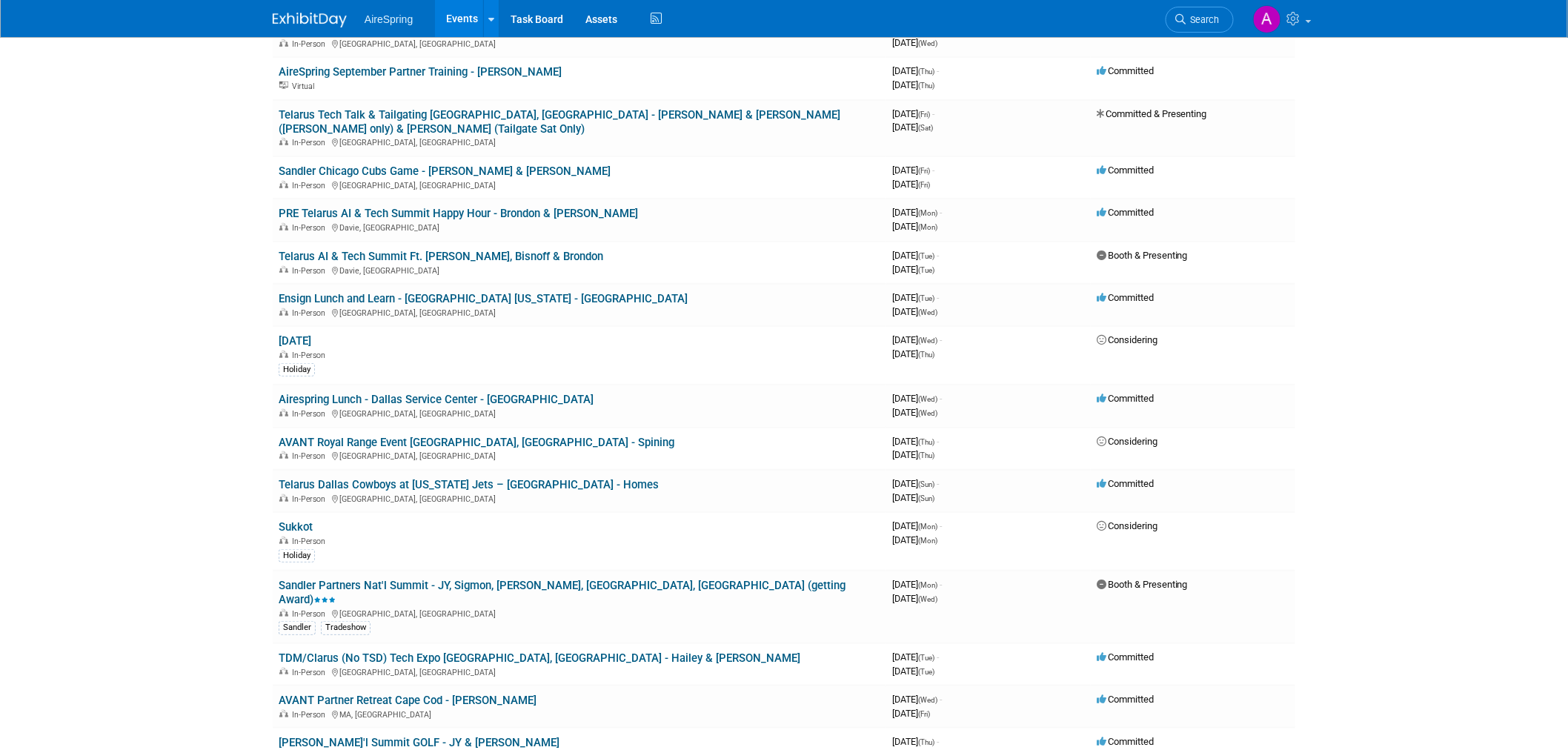
click at [204, 381] on body "AireSpring Events Add Event Bulk Upload Events Shareable Event Boards Recently …" at bounding box center [784, 128] width 1568 height 750
click at [1397, 432] on body "AireSpring Events Add Event Bulk Upload Events Shareable Event Boards Recently …" at bounding box center [784, 128] width 1568 height 750
drag, startPoint x: 1397, startPoint y: 432, endPoint x: 220, endPoint y: 424, distance: 1177.0
click at [221, 424] on body "AireSpring Events Add Event Bulk Upload Events Shareable Event Boards Recently …" at bounding box center [784, 128] width 1568 height 750
click at [222, 418] on body "AireSpring Events Add Event Bulk Upload Events Shareable Event Boards Recently …" at bounding box center [784, 128] width 1568 height 750
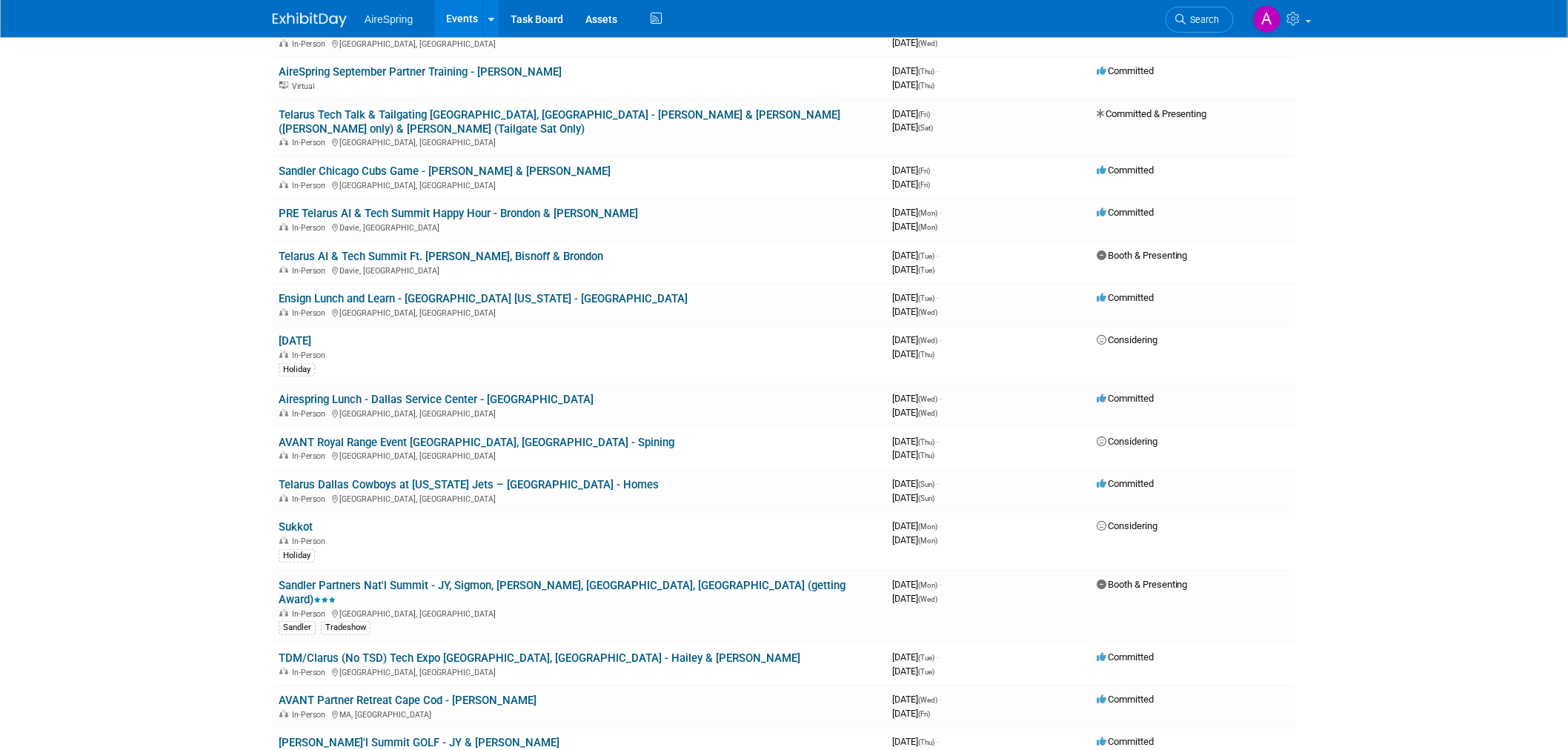
drag, startPoint x: 225, startPoint y: 413, endPoint x: 231, endPoint y: 434, distance: 21.8
click at [231, 434] on body "AireSpring Events Add Event Bulk Upload Events Shareable Event Boards Recently …" at bounding box center [784, 128] width 1568 height 750
click at [219, 428] on body "AireSpring Events Add Event Bulk Upload Events Shareable Event Boards Recently …" at bounding box center [784, 128] width 1568 height 750
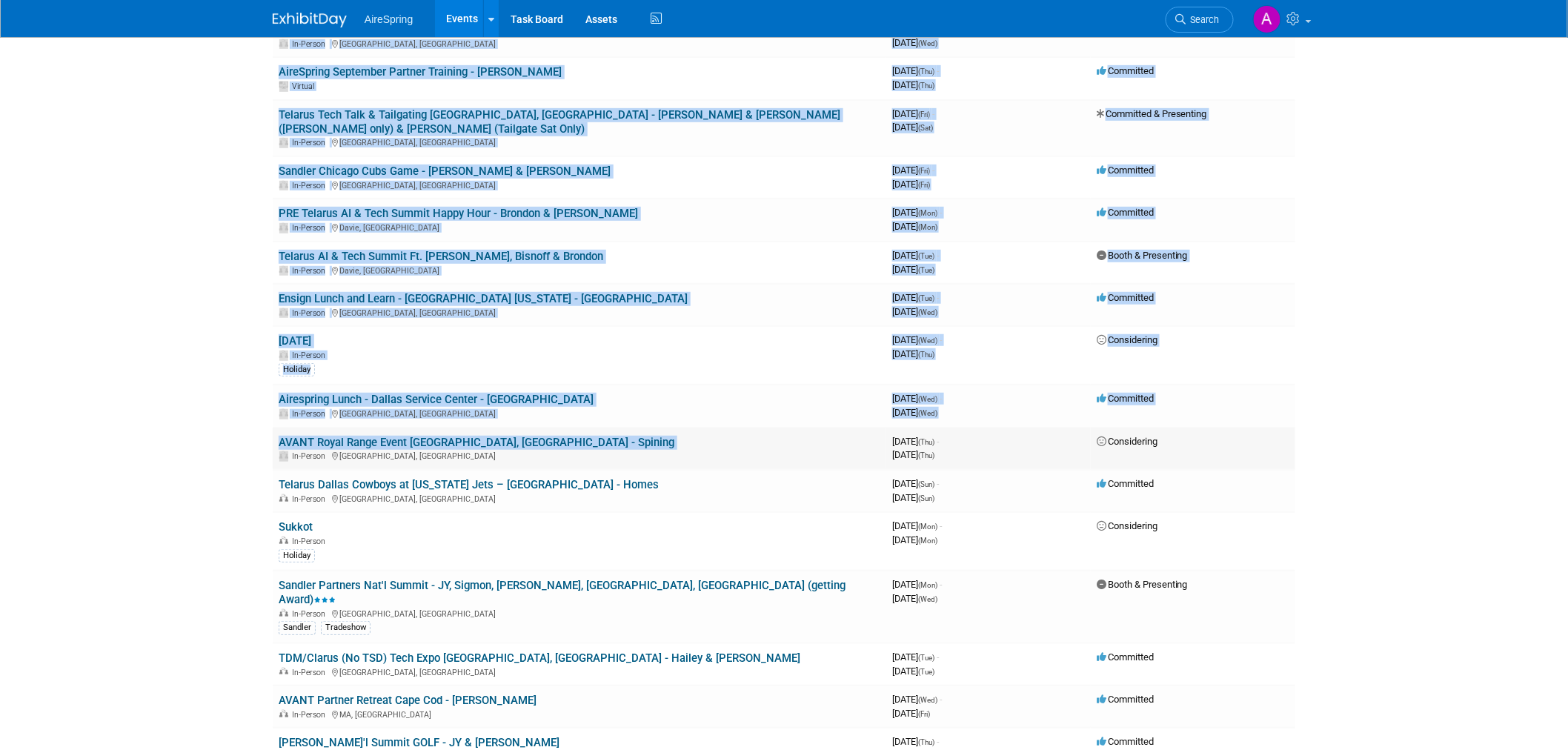
drag, startPoint x: 241, startPoint y: 431, endPoint x: 288, endPoint y: 436, distance: 47.3
click at [288, 436] on body "AireSpring Events Add Event Bulk Upload Events Shareable Event Boards Recently …" at bounding box center [784, 128] width 1568 height 750
click at [228, 427] on body "AireSpring Events Add Event Bulk Upload Events Shareable Event Boards Recently …" at bounding box center [784, 128] width 1568 height 750
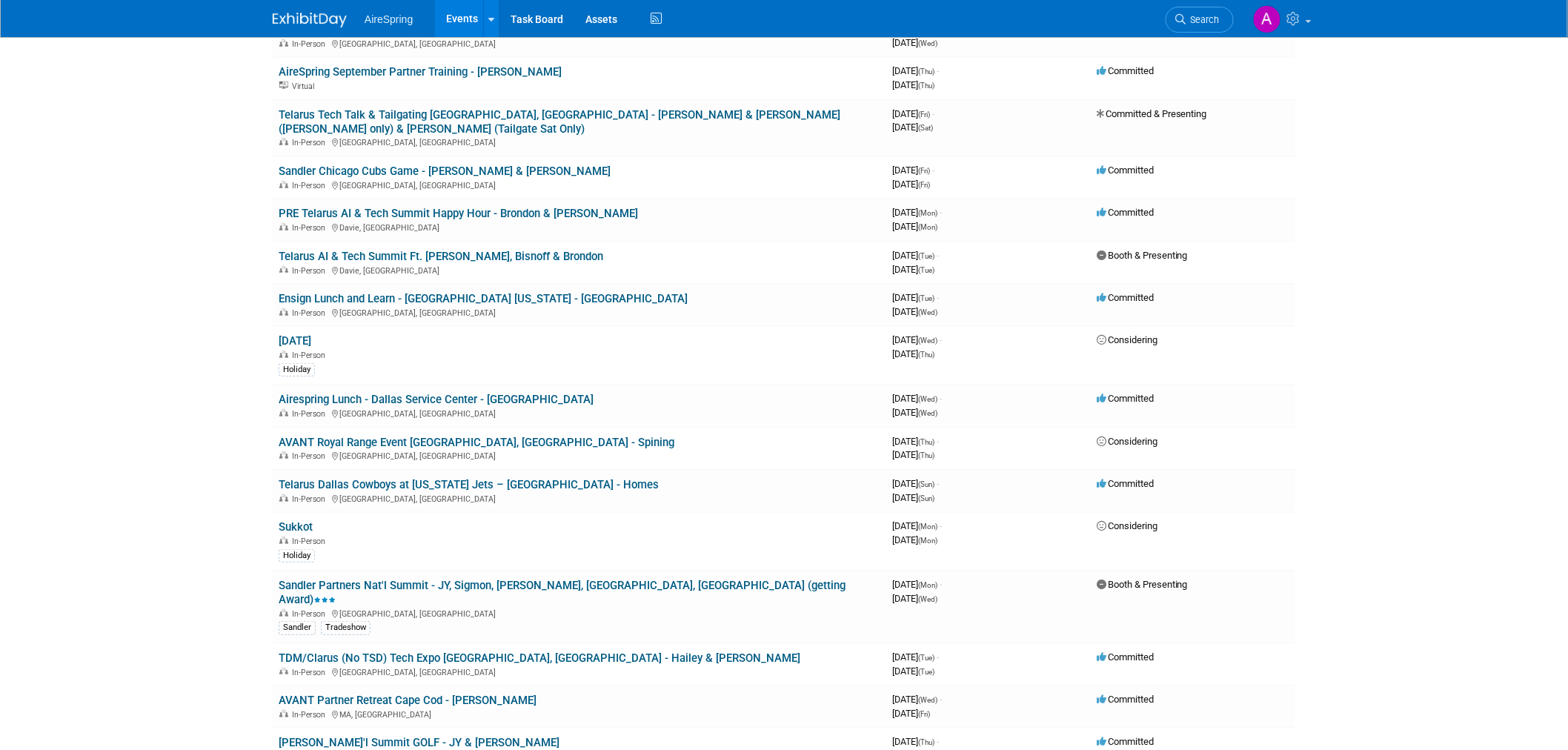
click at [231, 418] on body "AireSpring Events Add Event Bulk Upload Events Shareable Event Boards Recently …" at bounding box center [784, 128] width 1568 height 750
click at [228, 418] on body "AireSpring Events Add Event Bulk Upload Events Shareable Event Boards Recently …" at bounding box center [784, 128] width 1568 height 750
click at [242, 427] on body "AireSpring Events Add Event Bulk Upload Events Shareable Event Boards Recently …" at bounding box center [784, 128] width 1568 height 750
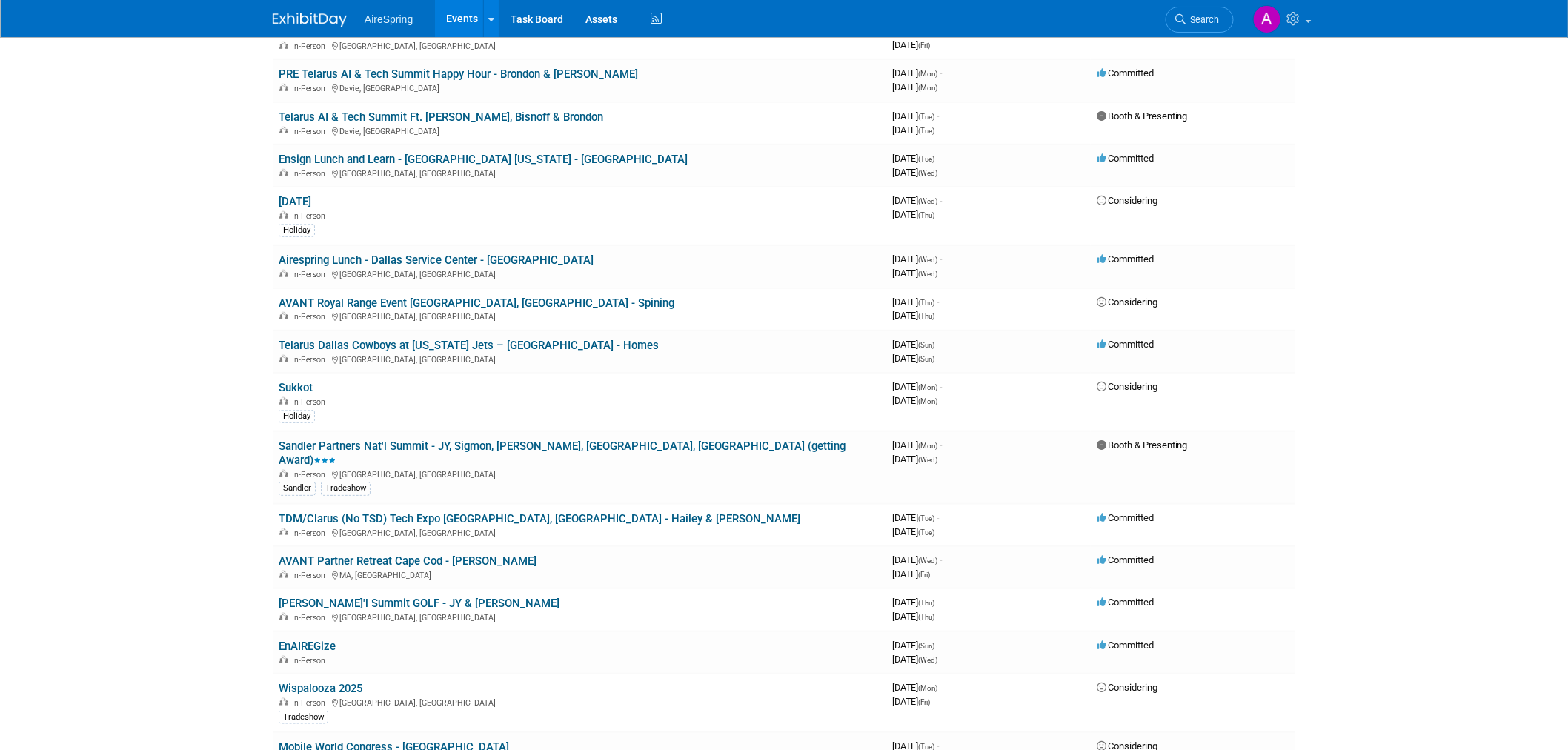
scroll to position [411, 0]
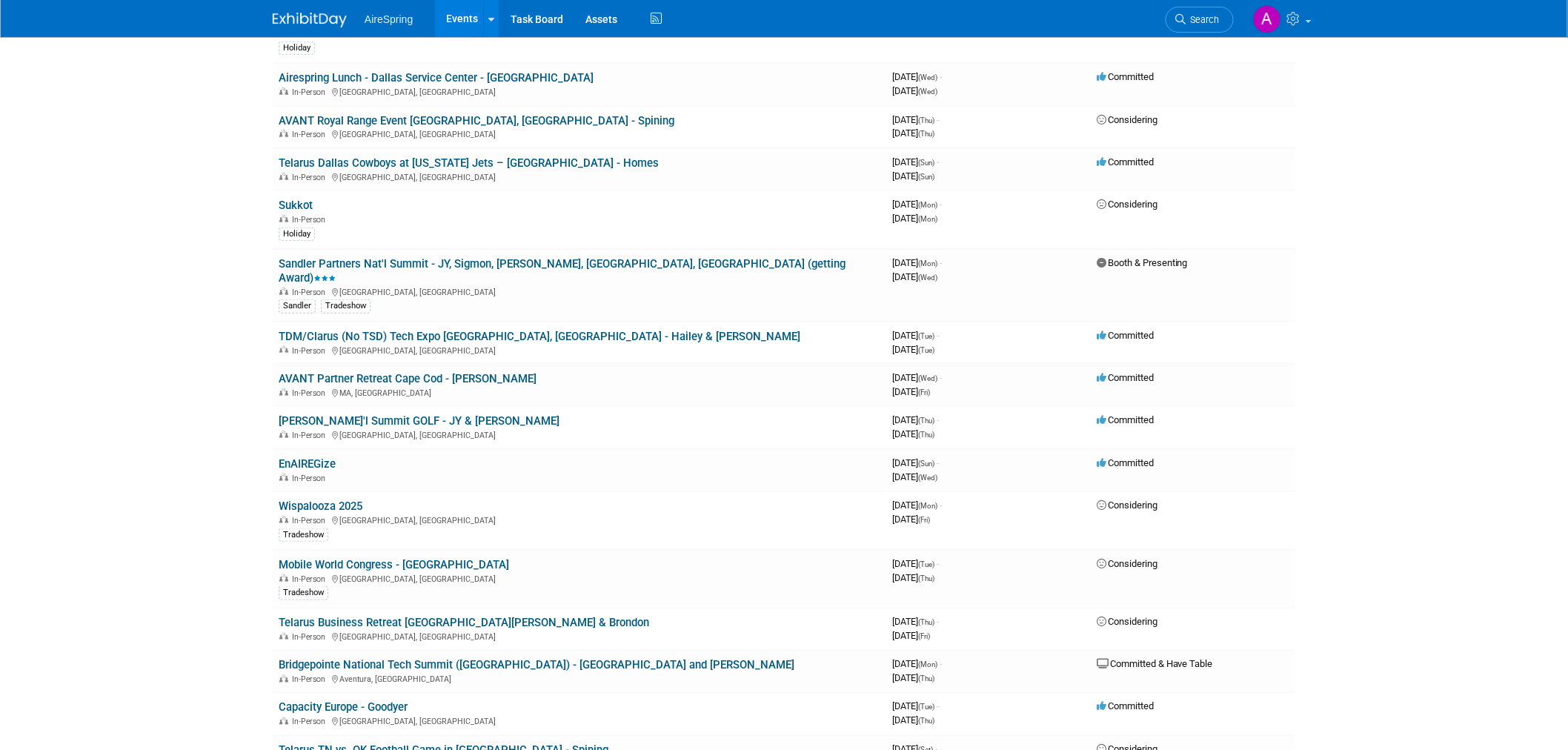
scroll to position [576, 0]
